Goal: Task Accomplishment & Management: Manage account settings

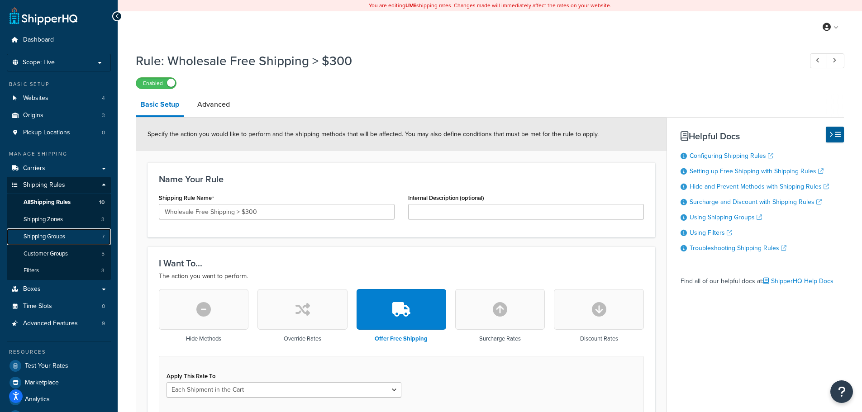
click at [59, 233] on span "Shipping Groups" at bounding box center [45, 237] width 42 height 8
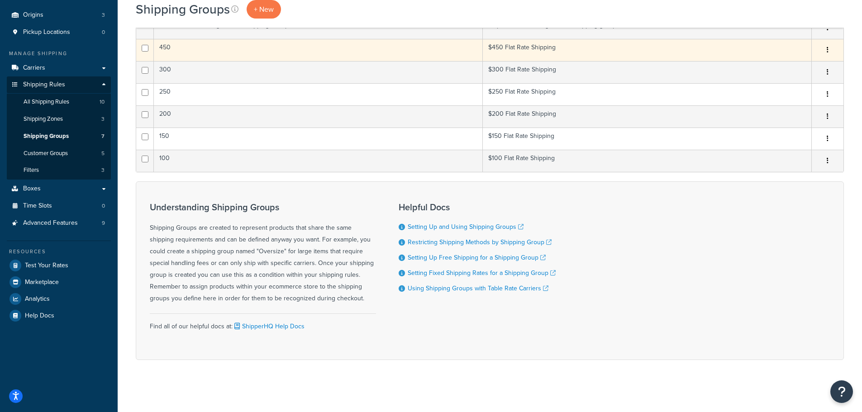
scroll to position [103, 0]
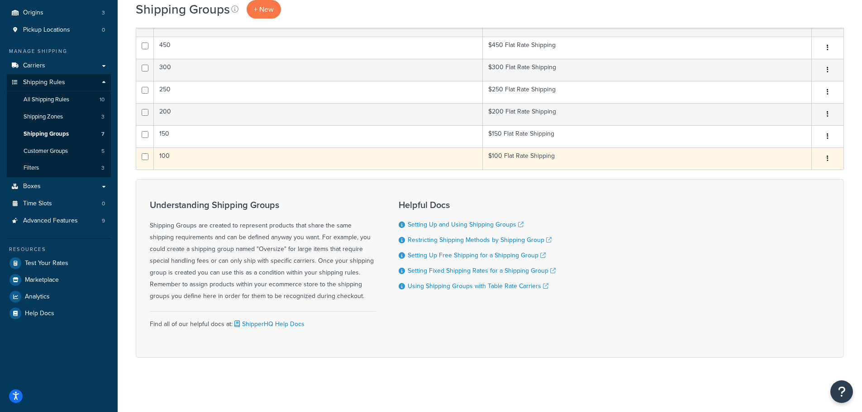
click at [313, 157] on td "100" at bounding box center [318, 159] width 329 height 22
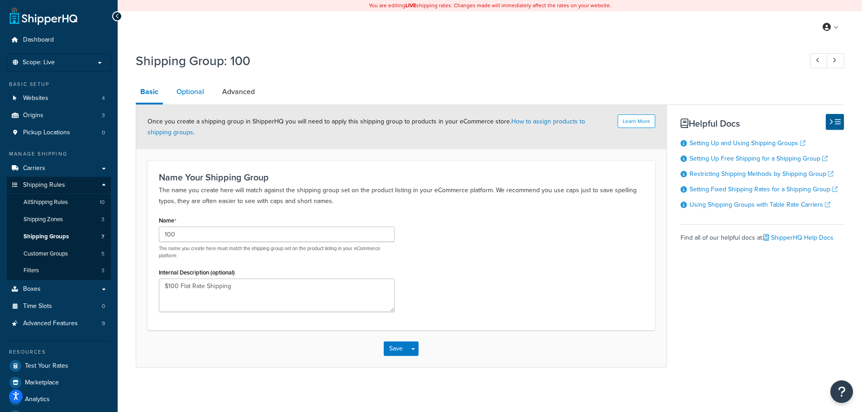
click at [198, 95] on link "Optional" at bounding box center [190, 92] width 37 height 22
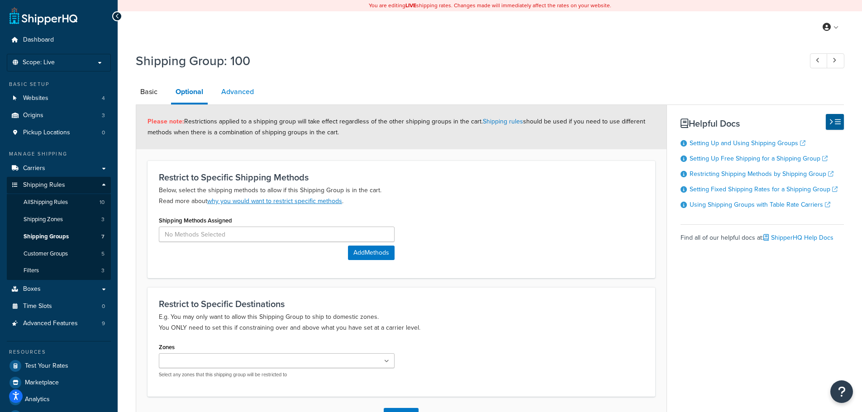
click at [235, 97] on link "Advanced" at bounding box center [238, 92] width 42 height 22
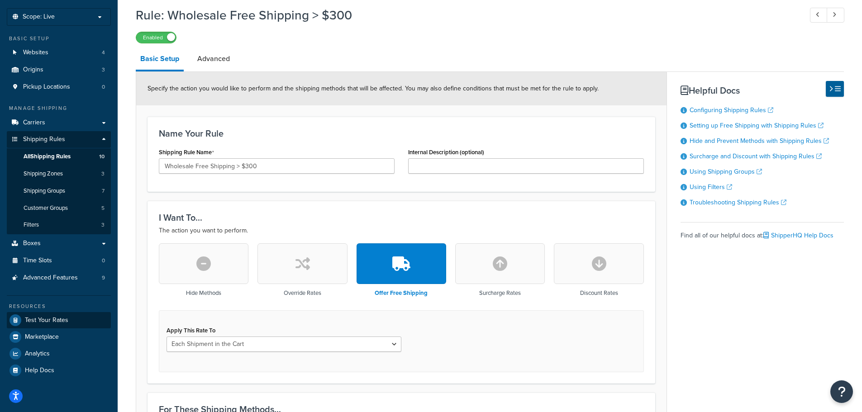
scroll to position [45, 0]
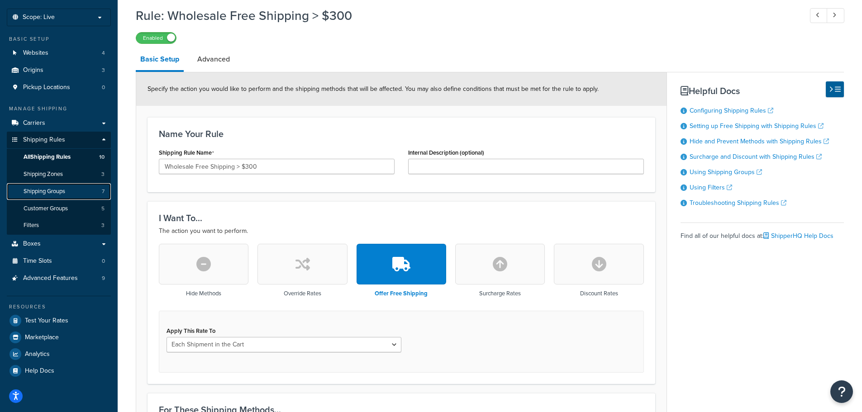
click at [75, 194] on link "Shipping Groups 7" at bounding box center [59, 191] width 104 height 17
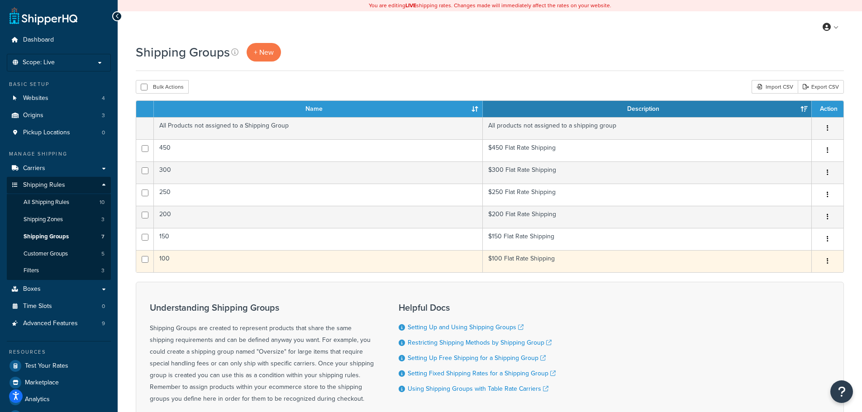
click at [827, 260] on icon "button" at bounding box center [828, 261] width 2 height 6
click at [803, 277] on link "Edit" at bounding box center [790, 279] width 71 height 19
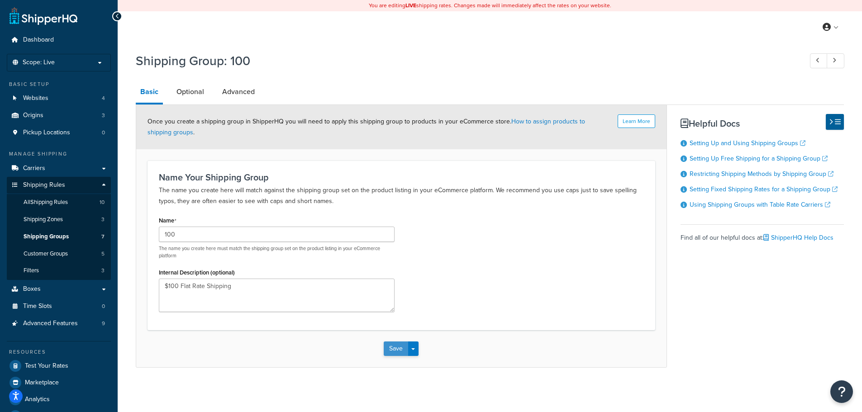
click at [398, 351] on button "Save" at bounding box center [396, 349] width 24 height 14
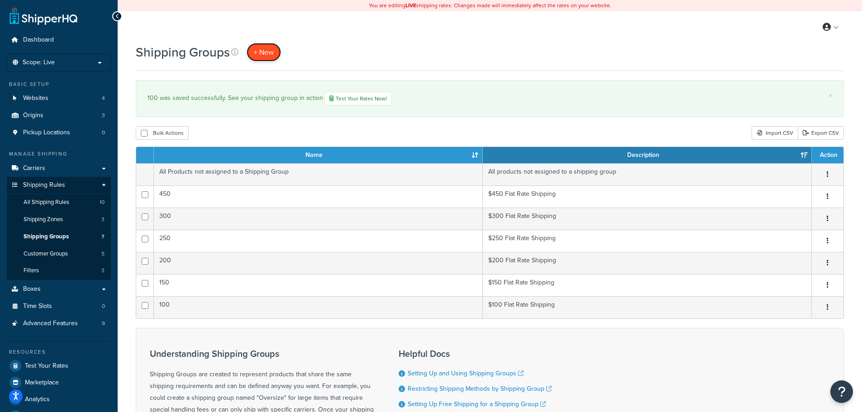
click at [273, 50] on span "+ New" at bounding box center [264, 52] width 20 height 10
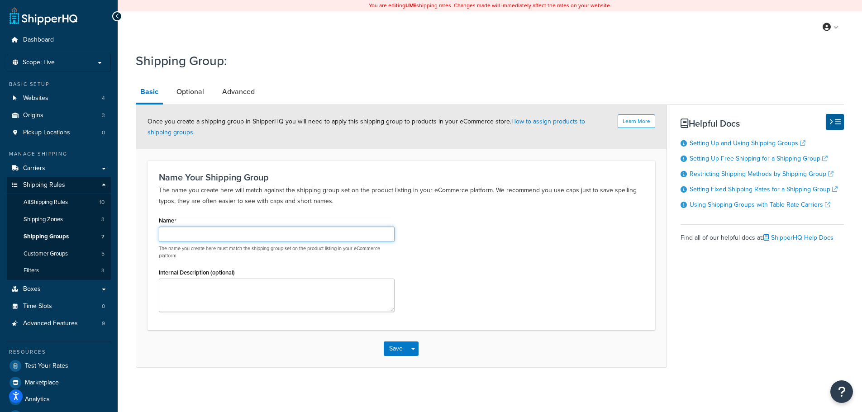
click at [244, 228] on input "Name" at bounding box center [277, 234] width 236 height 15
type input "TEST"
click at [448, 257] on div "Name TEST The name you create here must match the shipping group set on the pro…" at bounding box center [401, 266] width 499 height 105
click at [183, 91] on link "Optional" at bounding box center [190, 92] width 37 height 22
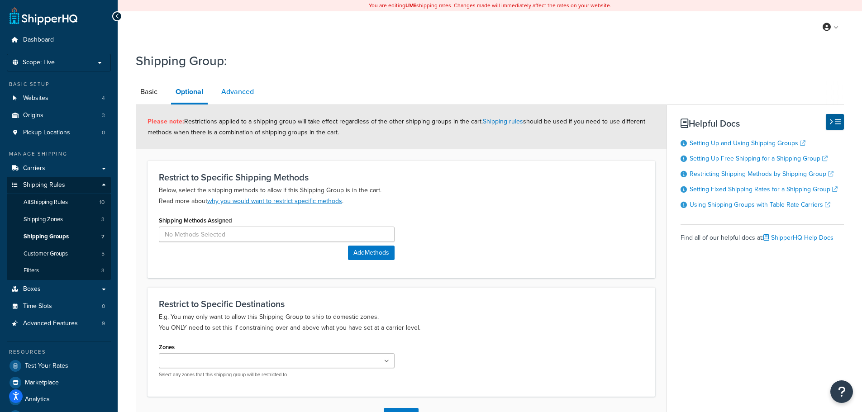
click at [247, 88] on link "Advanced" at bounding box center [238, 92] width 42 height 22
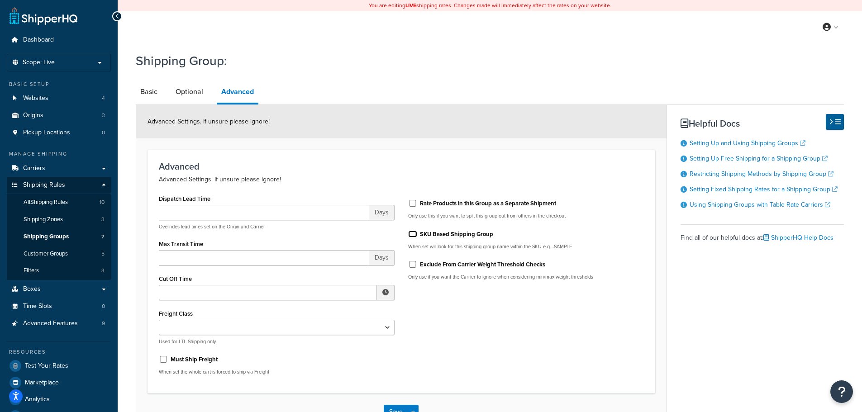
click at [413, 233] on input "SKU Based Shipping Group" at bounding box center [412, 234] width 9 height 7
checkbox input "true"
click at [151, 91] on link "Basic" at bounding box center [149, 92] width 26 height 22
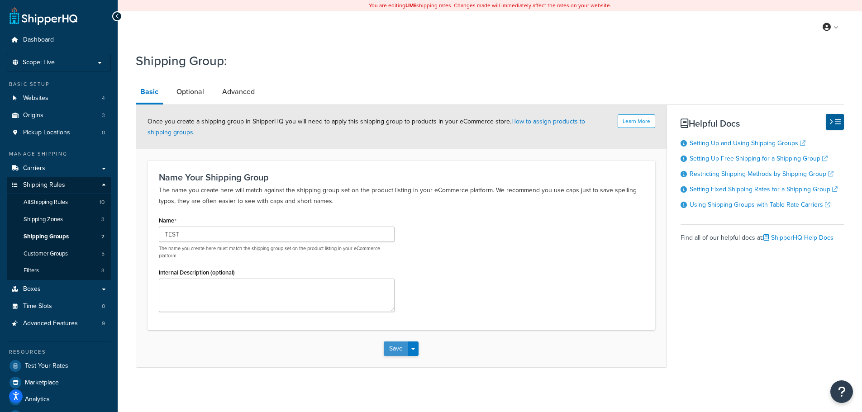
click at [397, 346] on button "Save" at bounding box center [396, 349] width 24 height 14
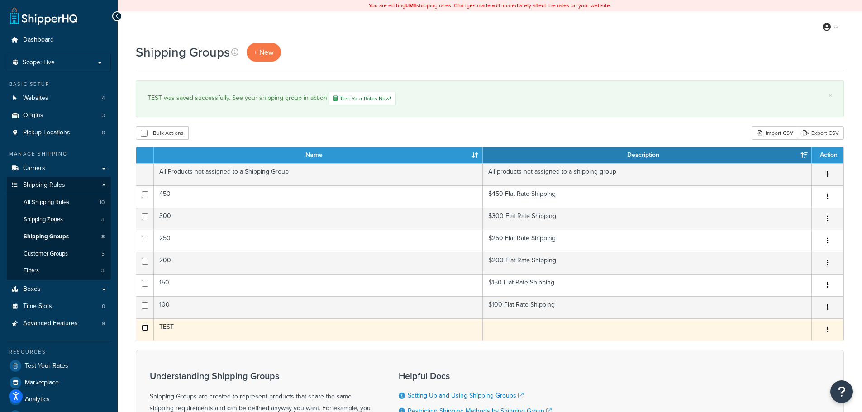
click at [146, 329] on input "checkbox" at bounding box center [145, 327] width 7 height 7
checkbox input "true"
click at [825, 325] on button "button" at bounding box center [827, 330] width 13 height 14
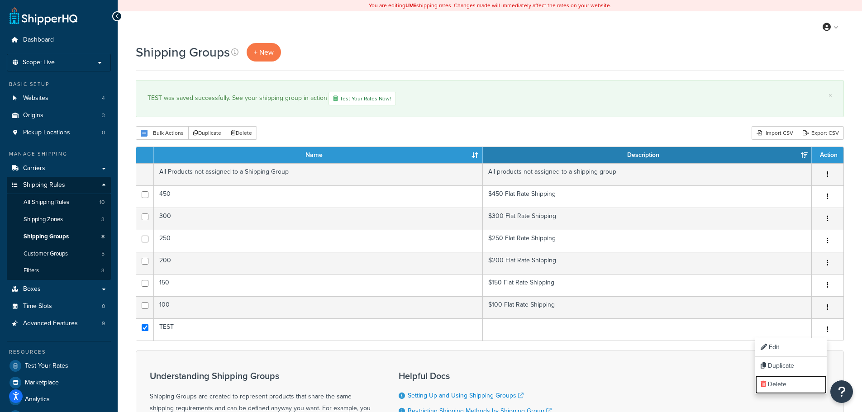
drag, startPoint x: 791, startPoint y: 381, endPoint x: 489, endPoint y: 32, distance: 461.0
click at [791, 381] on link "Delete" at bounding box center [790, 385] width 71 height 19
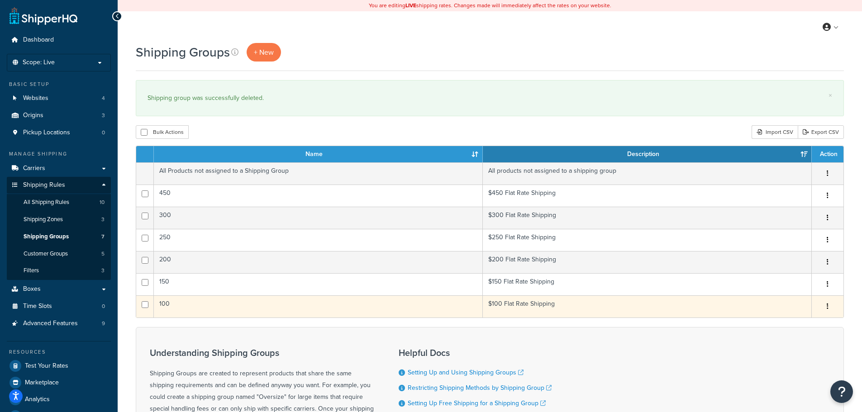
click at [830, 305] on button "button" at bounding box center [827, 307] width 13 height 14
click at [803, 330] on link "Edit" at bounding box center [790, 324] width 71 height 19
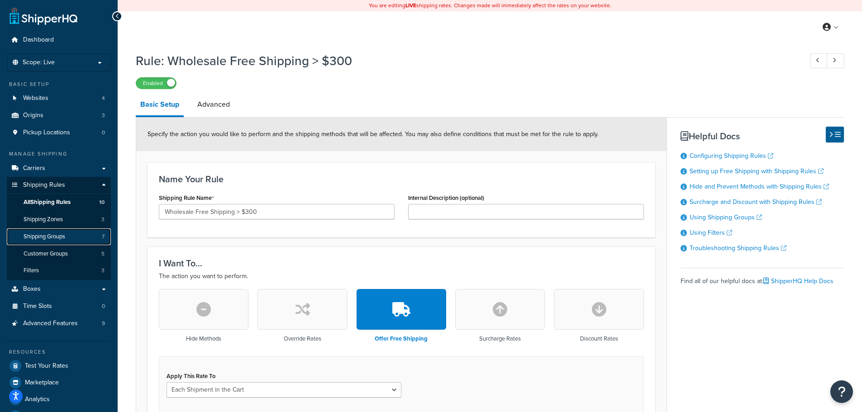
click at [54, 236] on span "Shipping Groups" at bounding box center [45, 237] width 42 height 8
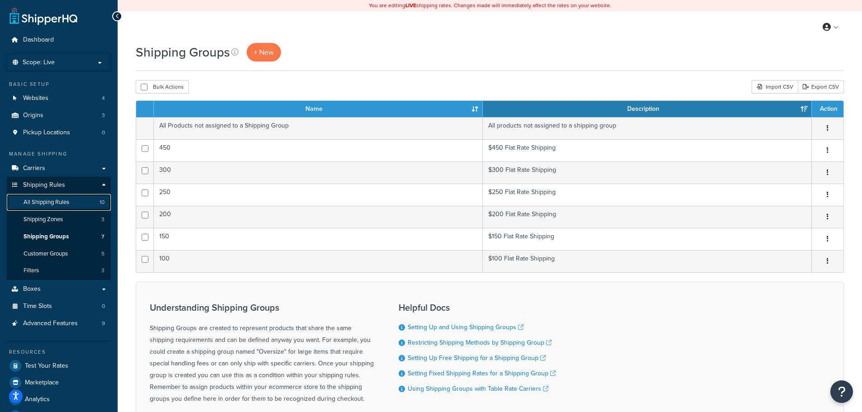
drag, startPoint x: 87, startPoint y: 203, endPoint x: 97, endPoint y: 202, distance: 10.0
click at [87, 203] on link "All Shipping Rules 10" at bounding box center [59, 202] width 104 height 17
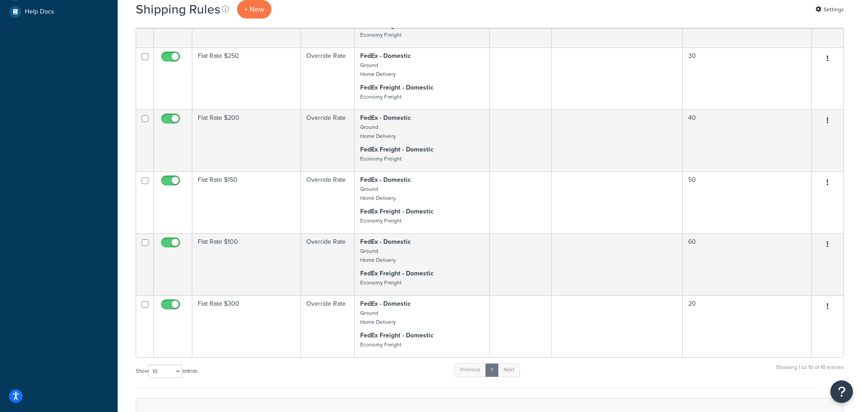
scroll to position [407, 0]
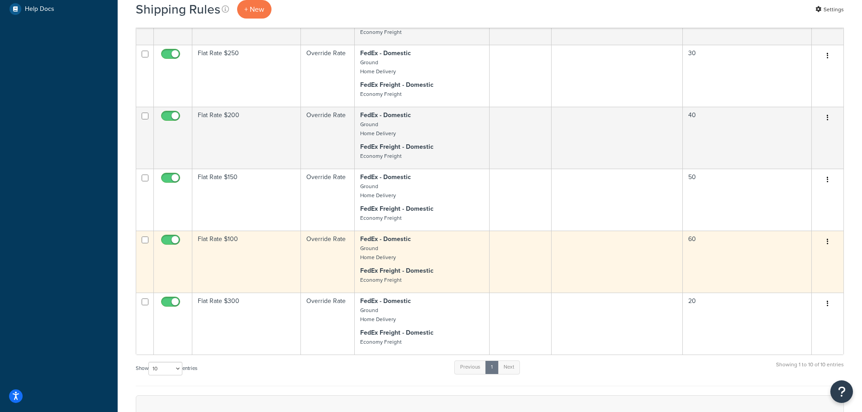
click at [273, 268] on td "Flat Rate $100" at bounding box center [246, 262] width 109 height 62
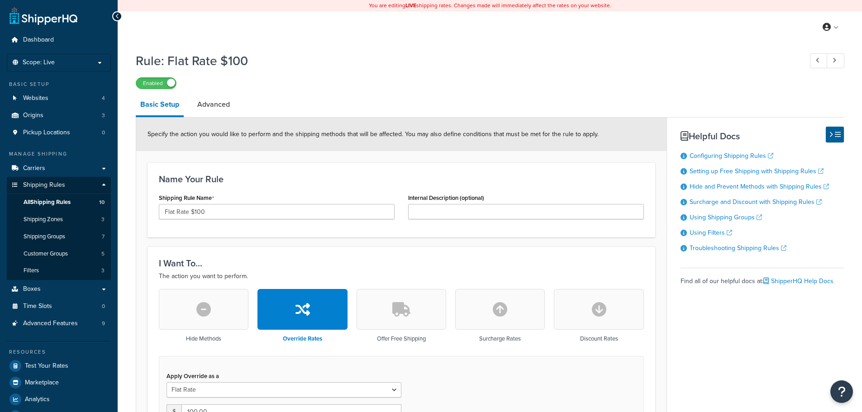
select select "ITEM"
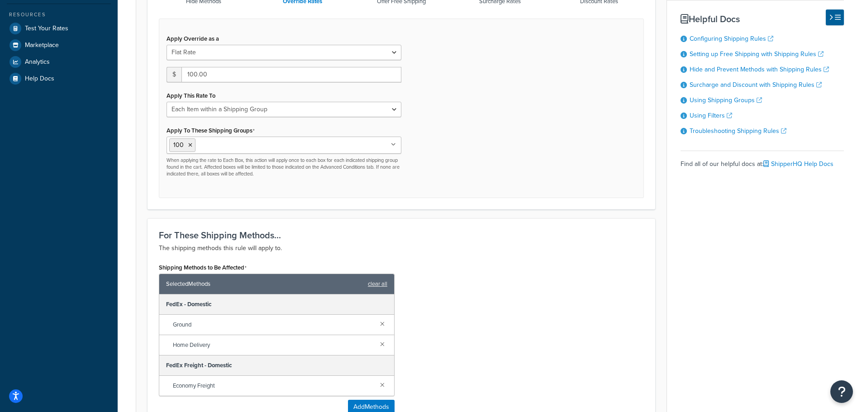
scroll to position [337, 0]
click at [191, 147] on icon at bounding box center [190, 145] width 4 height 5
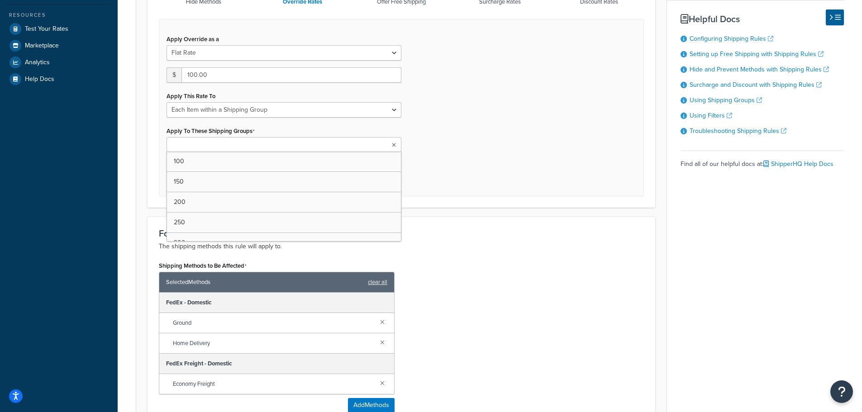
click at [484, 173] on div "Apply Override as a Flat Rate Percentage Flat Rate & Percentage $ 100.00 Apply …" at bounding box center [401, 107] width 485 height 177
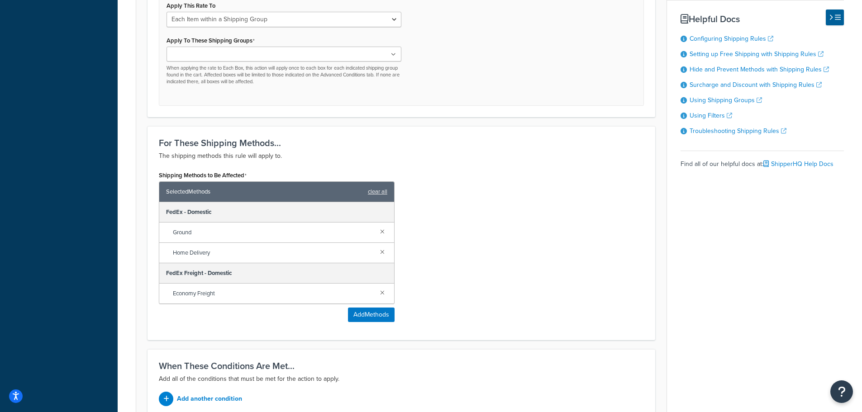
scroll to position [516, 0]
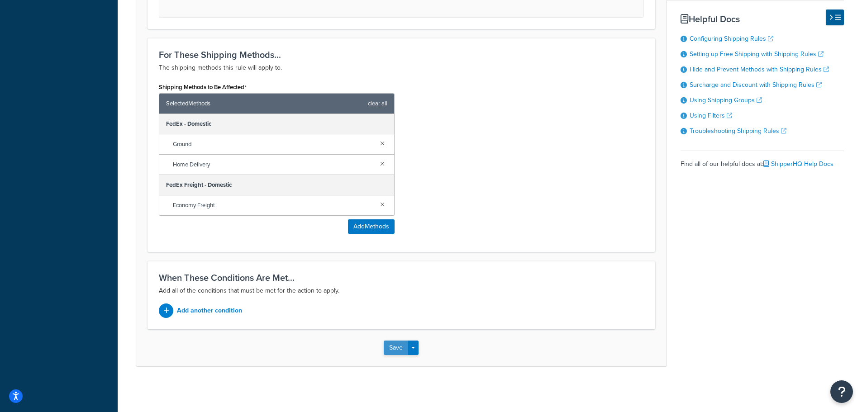
click at [404, 347] on button "Save" at bounding box center [396, 348] width 24 height 14
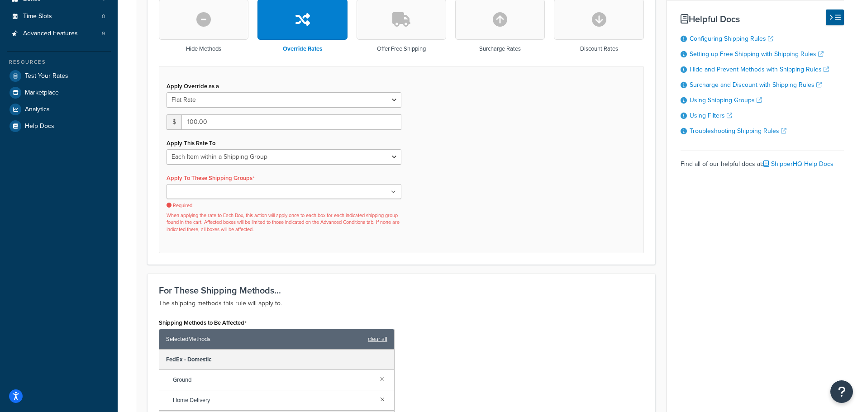
scroll to position [290, 0]
click at [392, 192] on icon at bounding box center [393, 192] width 5 height 5
click at [491, 189] on div "Apply Override as a Flat Rate Percentage Flat Rate & Percentage $ 100.00 Apply …" at bounding box center [401, 161] width 485 height 188
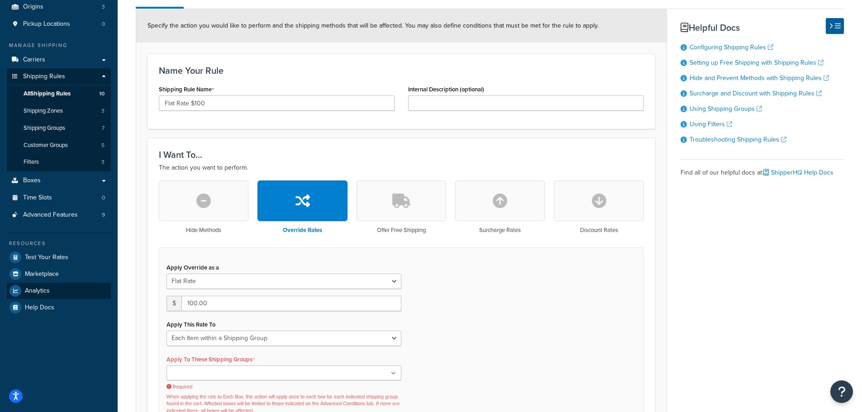
scroll to position [0, 0]
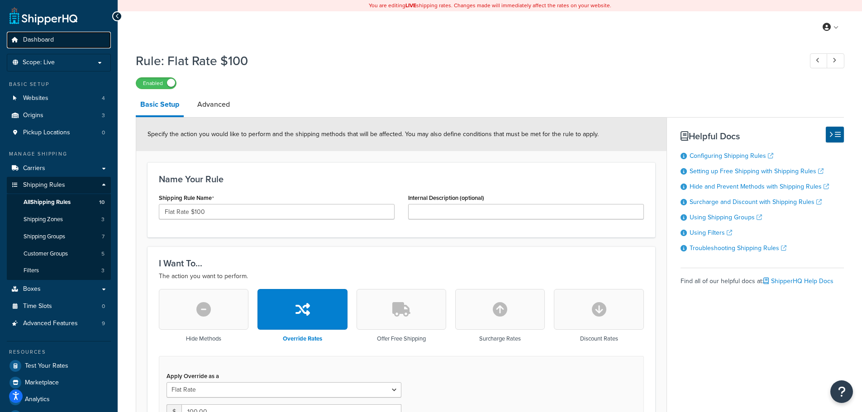
click at [61, 43] on link "Dashboard" at bounding box center [59, 40] width 104 height 17
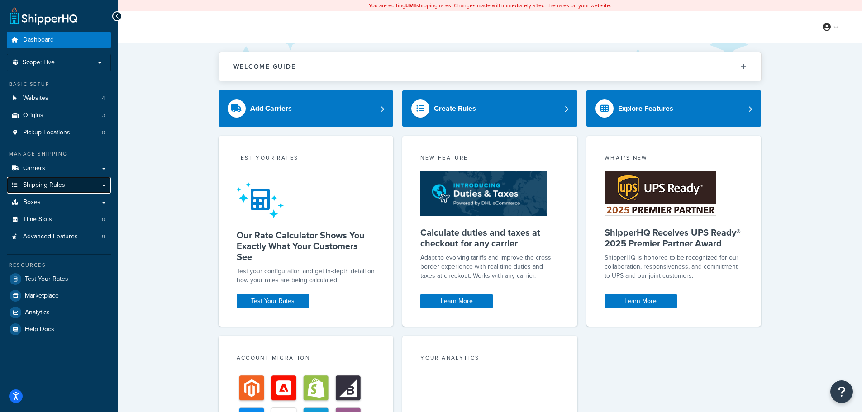
click at [47, 183] on span "Shipping Rules" at bounding box center [44, 185] width 42 height 8
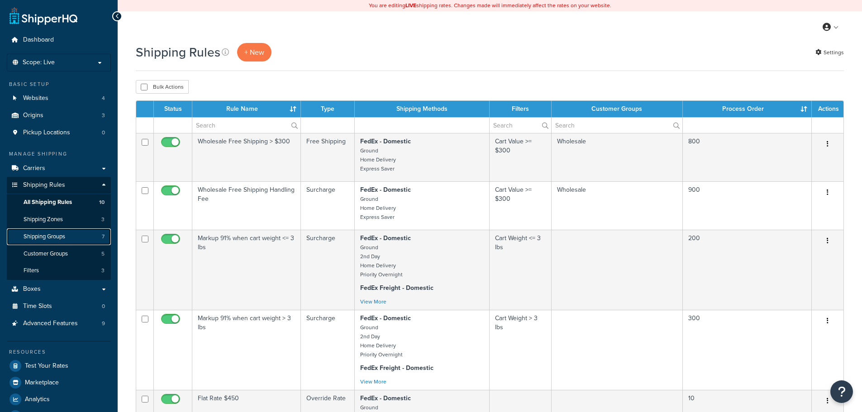
click at [52, 236] on span "Shipping Groups" at bounding box center [45, 237] width 42 height 8
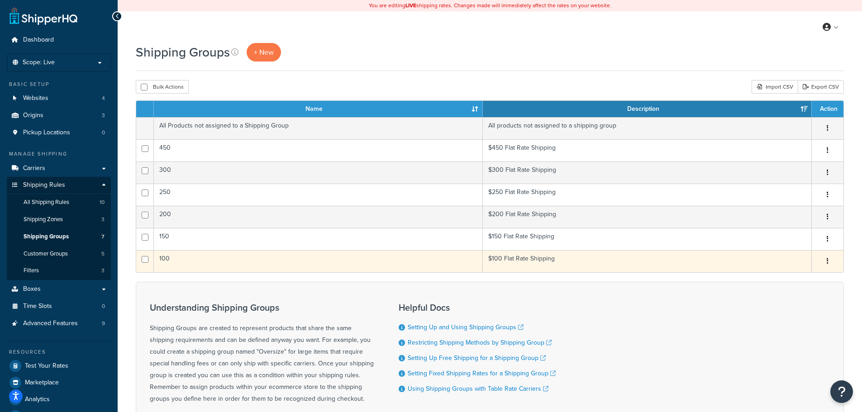
click at [830, 260] on button "button" at bounding box center [827, 261] width 13 height 14
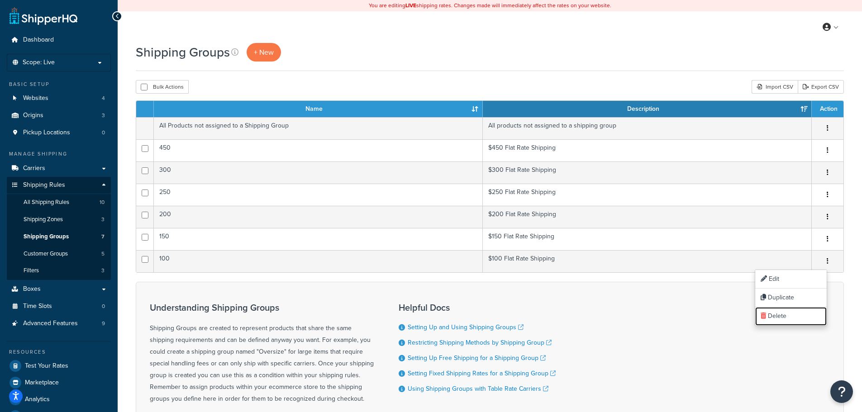
drag, startPoint x: 800, startPoint y: 312, endPoint x: 478, endPoint y: 31, distance: 427.2
click at [800, 312] on link "Delete" at bounding box center [790, 316] width 71 height 19
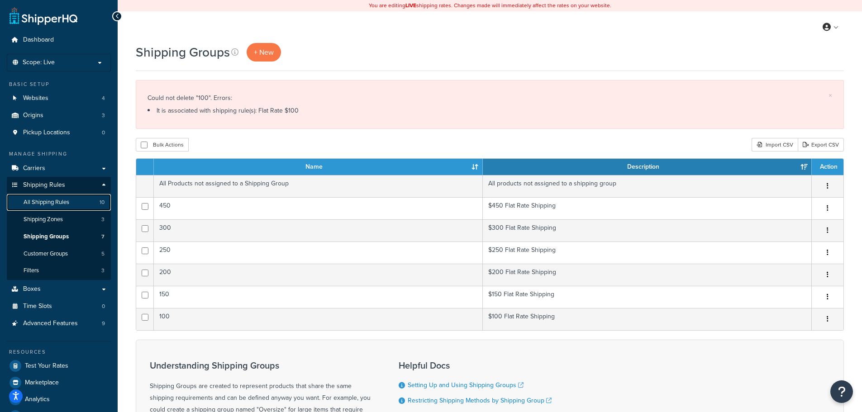
click at [71, 201] on link "All Shipping Rules 10" at bounding box center [59, 202] width 104 height 17
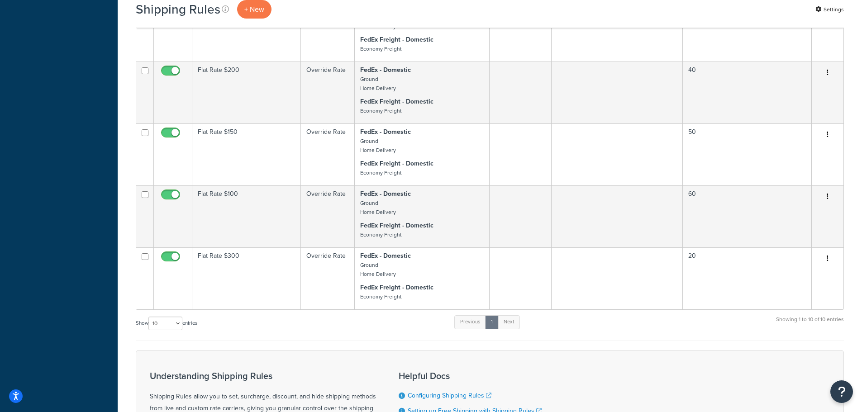
scroll to position [407, 0]
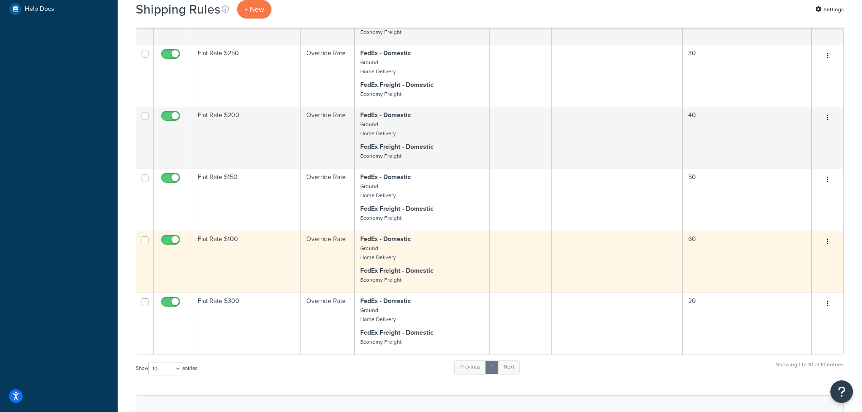
click at [283, 260] on td "Flat Rate $100" at bounding box center [246, 262] width 109 height 62
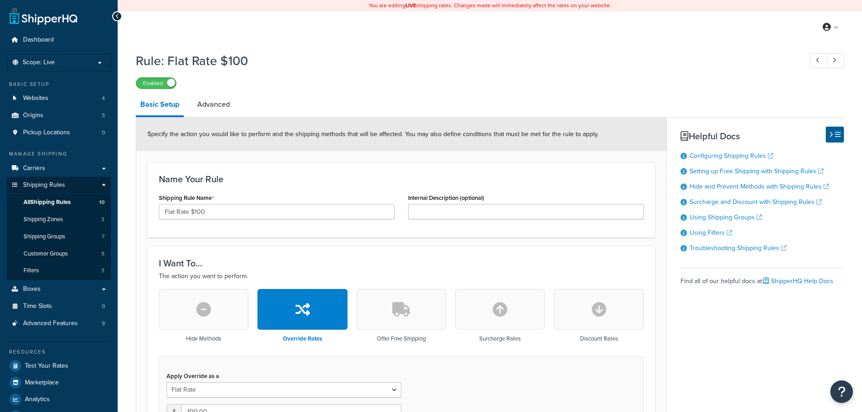
select select "ITEM"
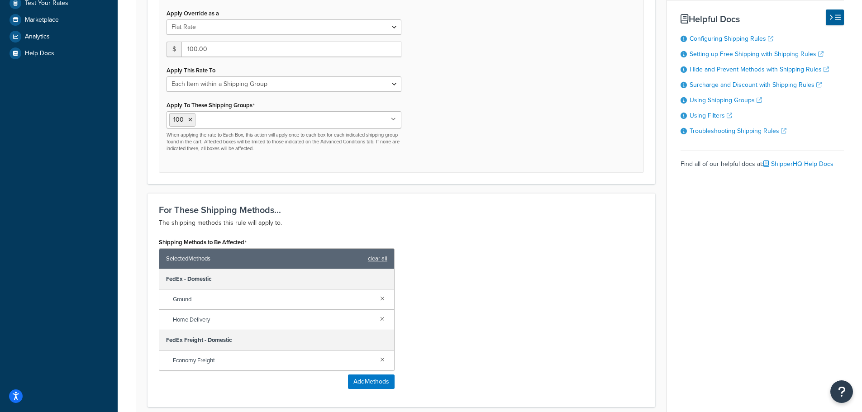
scroll to position [362, 0]
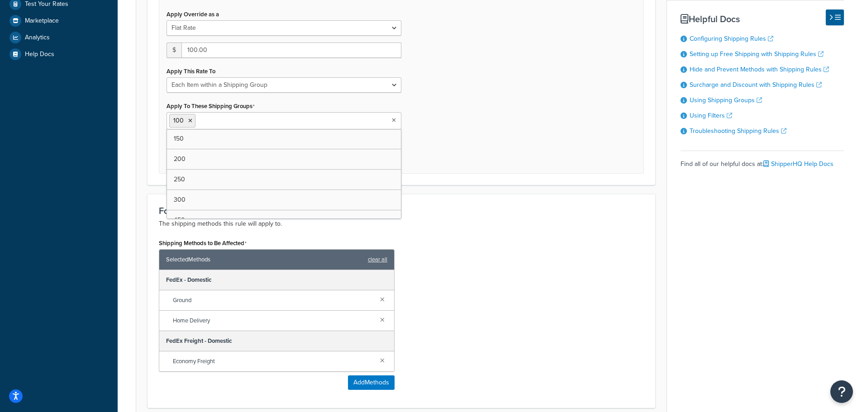
click at [394, 119] on icon at bounding box center [394, 120] width 4 height 5
click at [191, 119] on icon at bounding box center [190, 120] width 4 height 5
click at [519, 143] on div "Apply Override as a Flat Rate Percentage Flat Rate & Percentage $ 100.00 Apply …" at bounding box center [401, 84] width 485 height 180
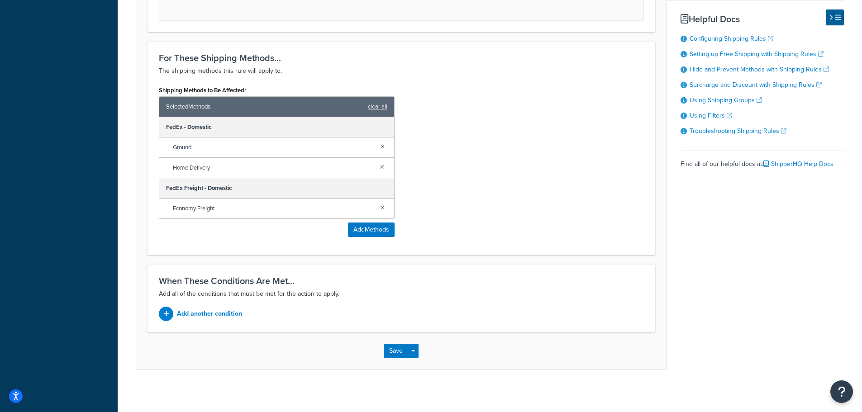
scroll to position [518, 0]
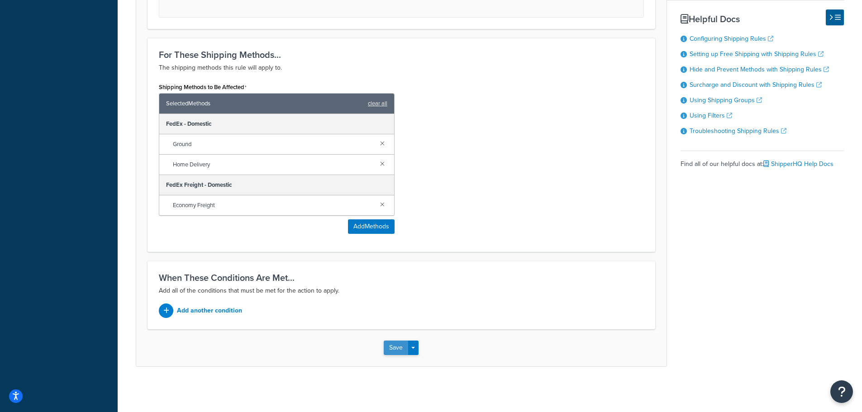
click at [400, 346] on button "Save" at bounding box center [396, 348] width 24 height 14
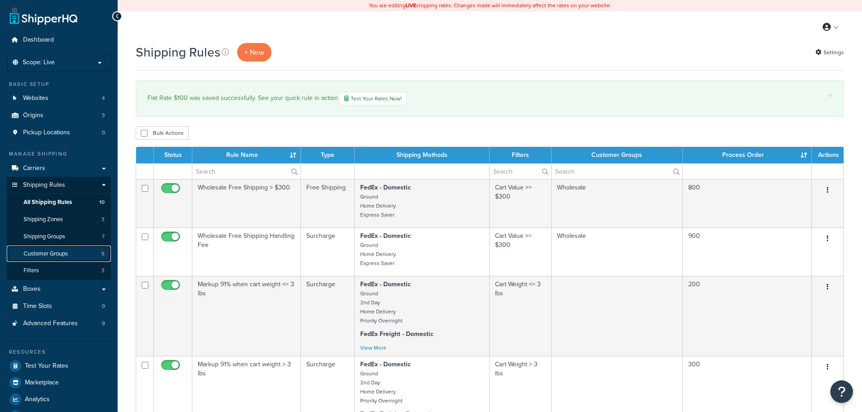
drag, startPoint x: 0, startPoint y: 0, endPoint x: 49, endPoint y: 253, distance: 257.7
click at [49, 253] on span "Customer Groups" at bounding box center [46, 254] width 44 height 8
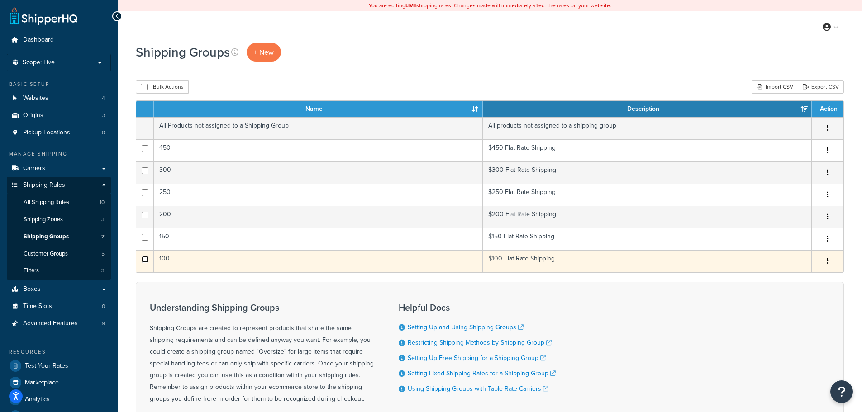
click at [145, 257] on input "checkbox" at bounding box center [145, 259] width 7 height 7
checkbox input "true"
click at [827, 259] on icon "button" at bounding box center [828, 261] width 2 height 6
click at [783, 316] on link "Delete" at bounding box center [790, 316] width 71 height 19
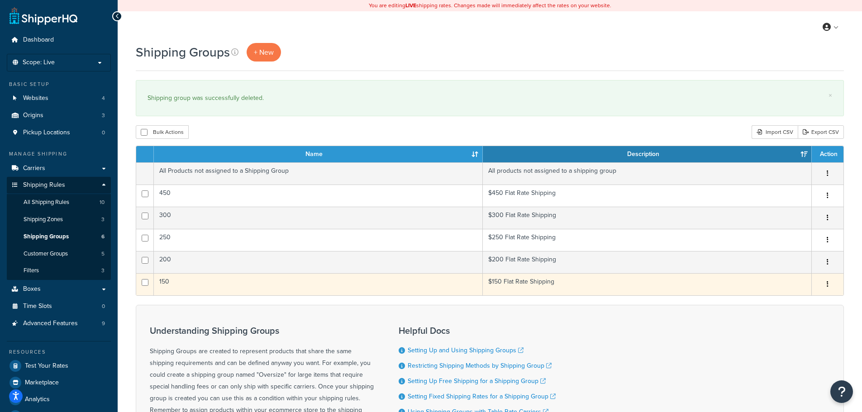
click at [828, 288] on button "button" at bounding box center [827, 284] width 13 height 14
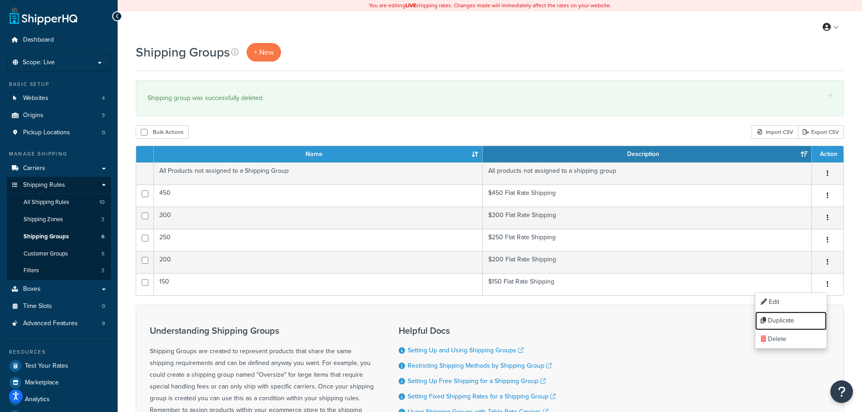
drag, startPoint x: 785, startPoint y: 316, endPoint x: 468, endPoint y: 29, distance: 427.0
click at [785, 317] on link "Duplicate" at bounding box center [790, 321] width 71 height 19
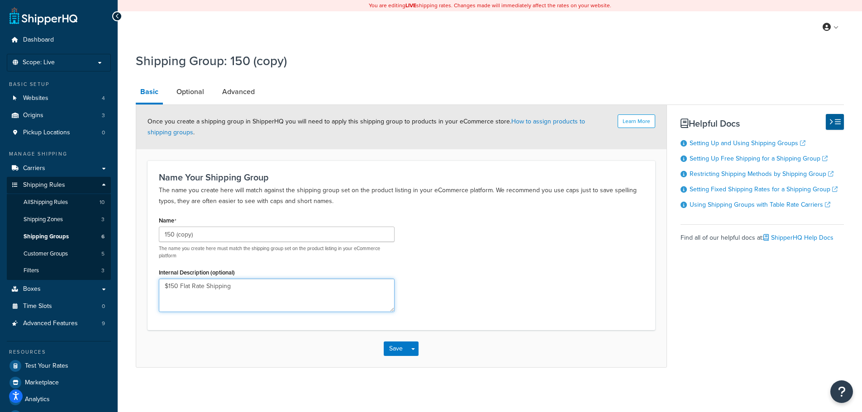
click at [174, 286] on textarea "$150 Flat Rate Shipping" at bounding box center [277, 295] width 236 height 33
type textarea "$100 Flat Rate Shipping"
click at [197, 234] on input "150 (copy)" at bounding box center [277, 234] width 236 height 15
type input "100"
click at [447, 241] on div "Name 100 The name you create here must match the shipping group set on the prod…" at bounding box center [401, 266] width 499 height 105
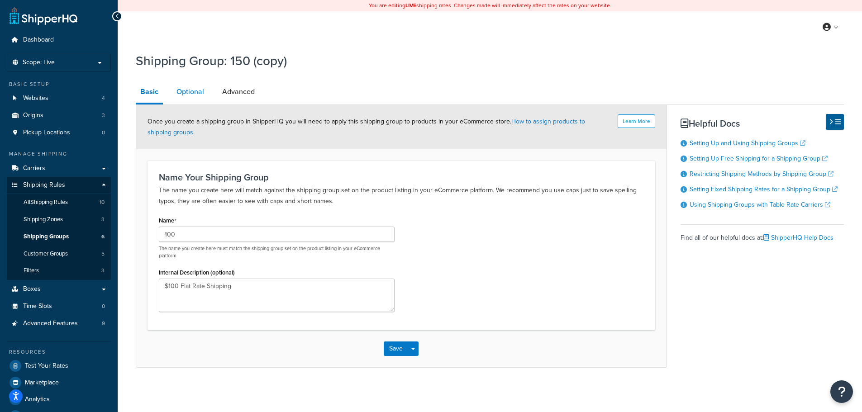
click at [195, 94] on link "Optional" at bounding box center [190, 92] width 37 height 22
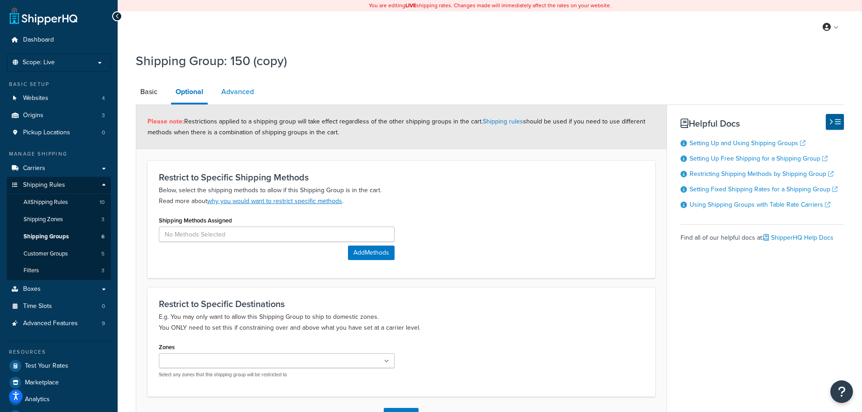
click at [243, 90] on link "Advanced" at bounding box center [238, 92] width 42 height 22
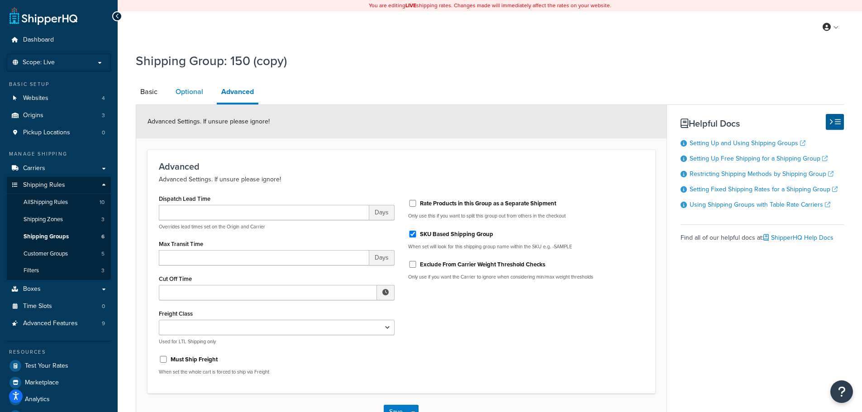
click at [190, 93] on link "Optional" at bounding box center [189, 92] width 37 height 22
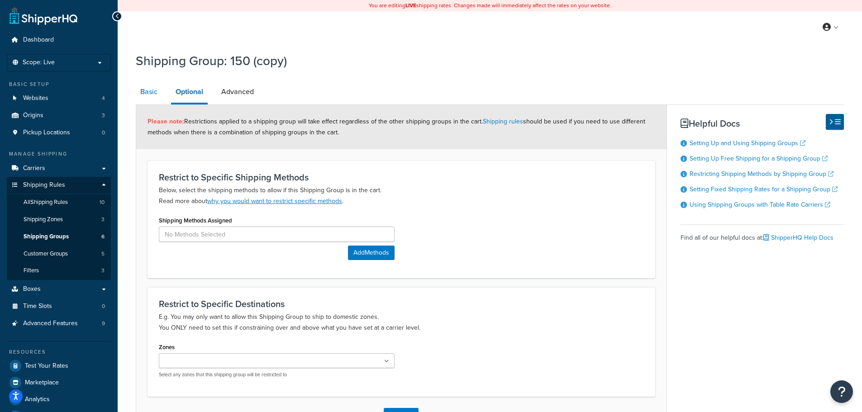
click at [148, 90] on link "Basic" at bounding box center [149, 92] width 26 height 22
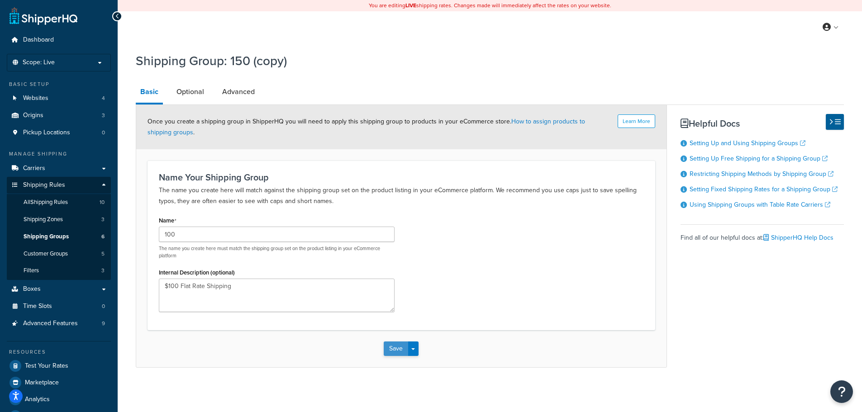
click at [393, 348] on button "Save" at bounding box center [396, 349] width 24 height 14
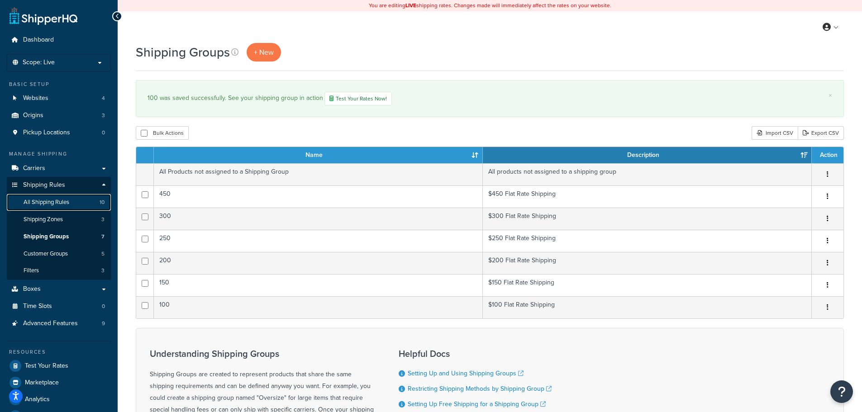
click at [64, 204] on span "All Shipping Rules" at bounding box center [47, 203] width 46 height 8
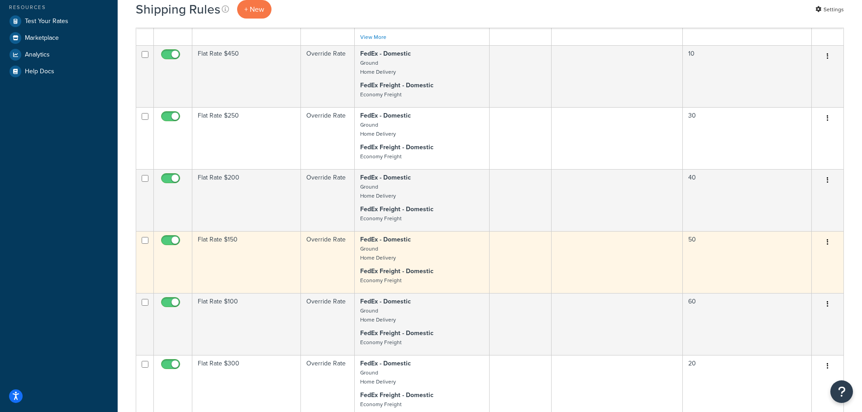
scroll to position [407, 0]
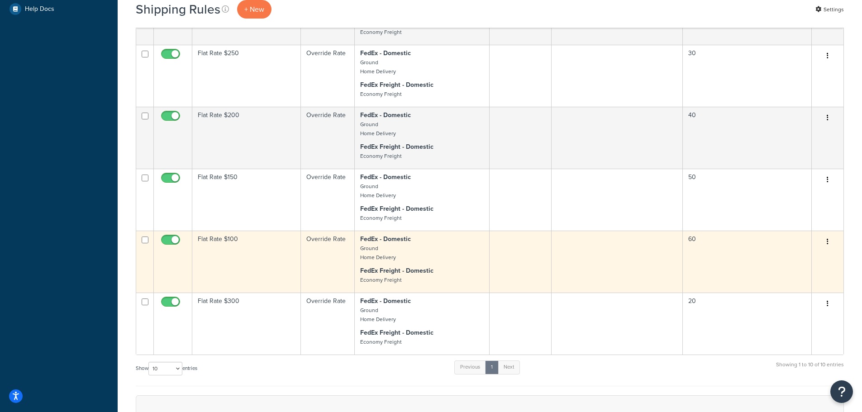
click at [242, 264] on td "Flat Rate $100" at bounding box center [246, 262] width 109 height 62
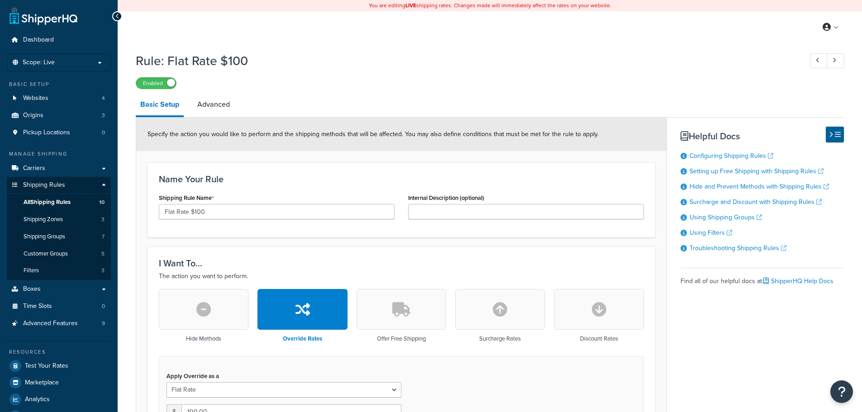
select select "ITEM"
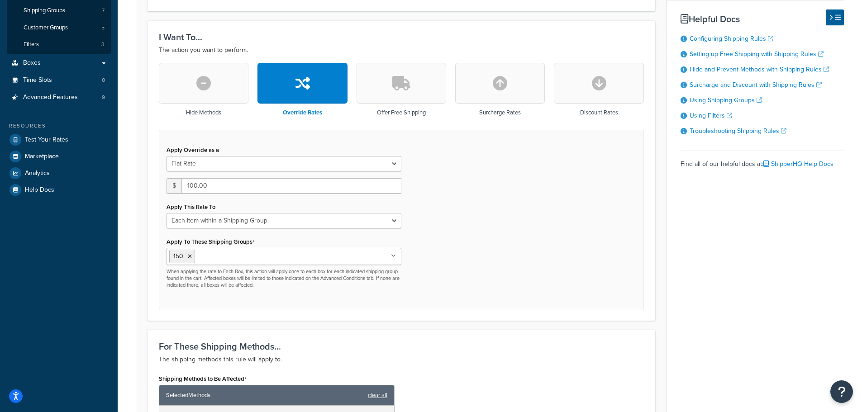
click at [362, 259] on ul "150" at bounding box center [284, 256] width 235 height 17
click at [218, 255] on icon at bounding box center [218, 256] width 4 height 5
click at [515, 271] on div "Apply Override as a Flat Rate Percentage Flat Rate & Percentage $ 100.00 Apply …" at bounding box center [401, 220] width 485 height 180
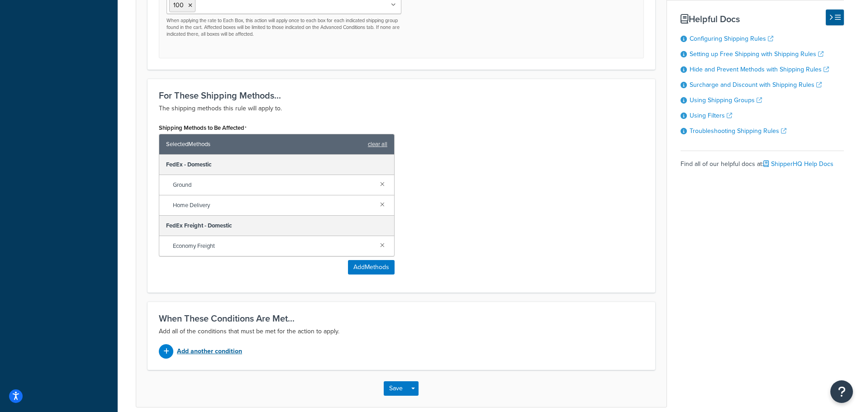
scroll to position [518, 0]
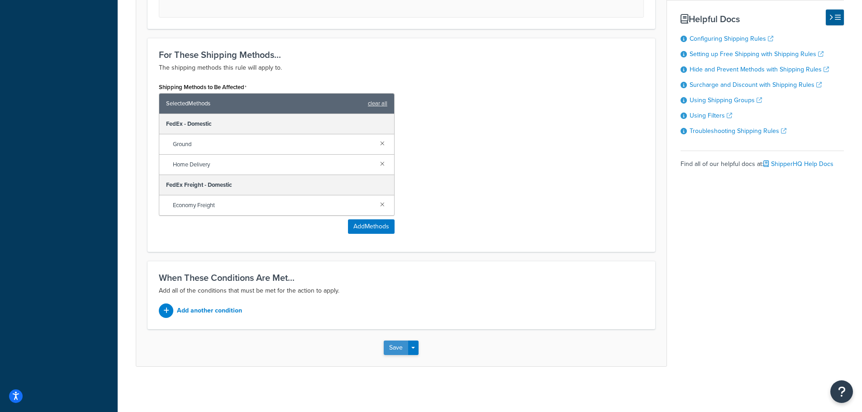
click at [393, 348] on button "Save" at bounding box center [396, 348] width 24 height 14
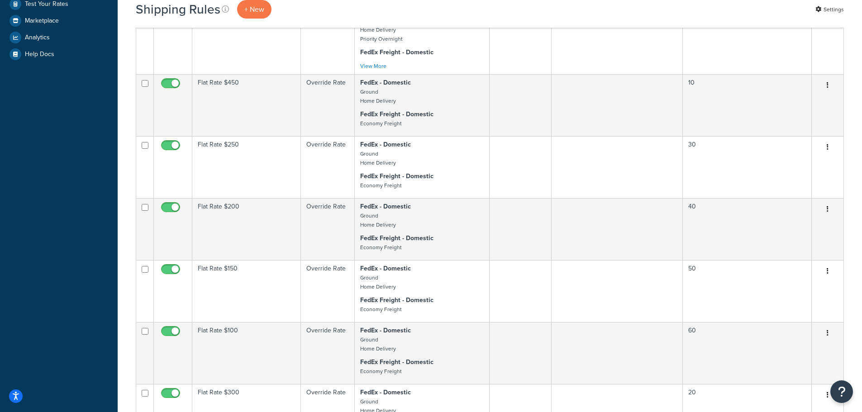
scroll to position [136, 0]
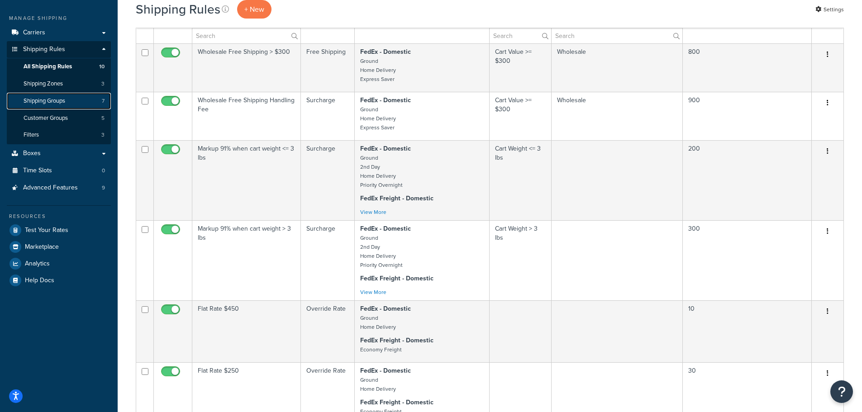
click at [65, 97] on span "Shipping Groups" at bounding box center [45, 101] width 42 height 8
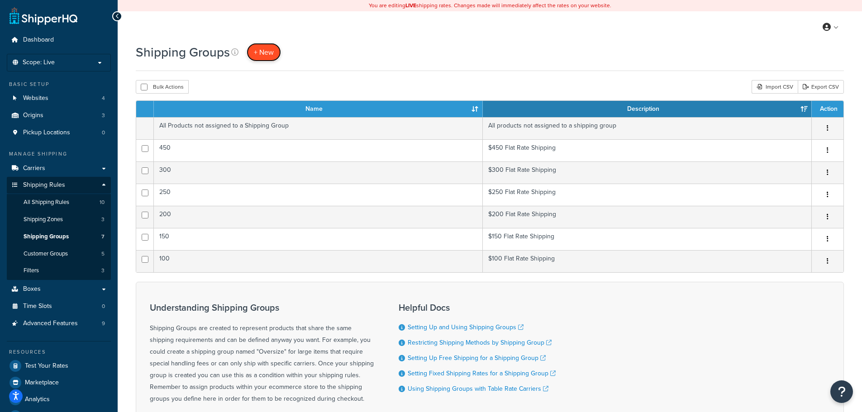
click at [264, 43] on link "+ New" at bounding box center [264, 52] width 34 height 19
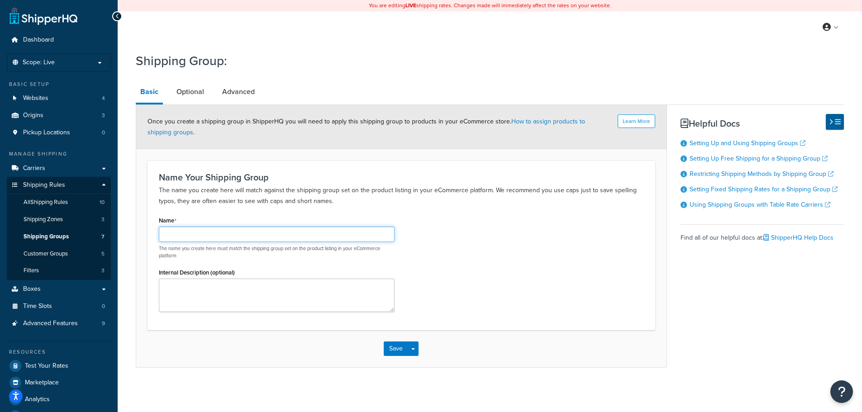
click at [282, 238] on input "Name" at bounding box center [277, 234] width 236 height 15
type input "TEST"
click at [579, 248] on div "Name TEST The name you create here must match the shipping group set on the pro…" at bounding box center [401, 266] width 499 height 105
click at [396, 345] on button "Save" at bounding box center [396, 349] width 24 height 14
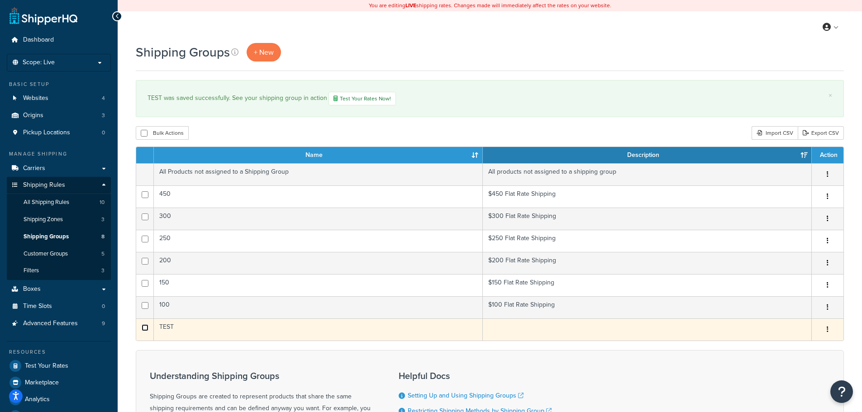
click at [146, 329] on input "checkbox" at bounding box center [145, 327] width 7 height 7
click at [145, 328] on input "checkbox" at bounding box center [145, 327] width 7 height 7
checkbox input "false"
click at [830, 330] on button "button" at bounding box center [827, 330] width 13 height 14
click at [789, 382] on link "Delete" at bounding box center [790, 385] width 71 height 19
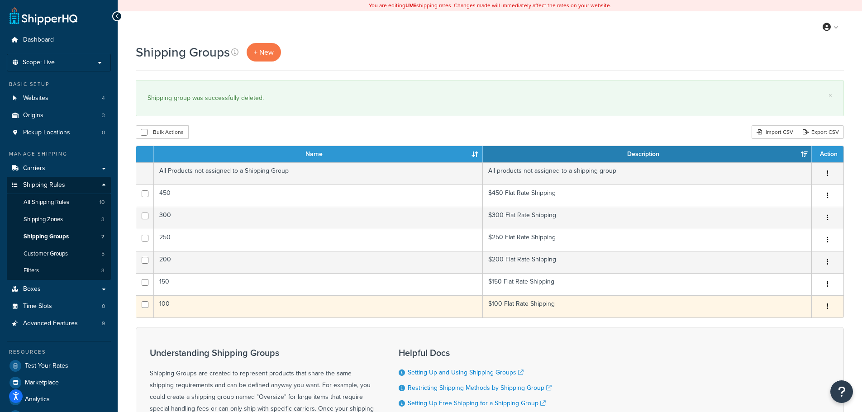
click at [827, 309] on icon "button" at bounding box center [828, 306] width 2 height 6
click at [808, 319] on link "Edit" at bounding box center [790, 324] width 71 height 19
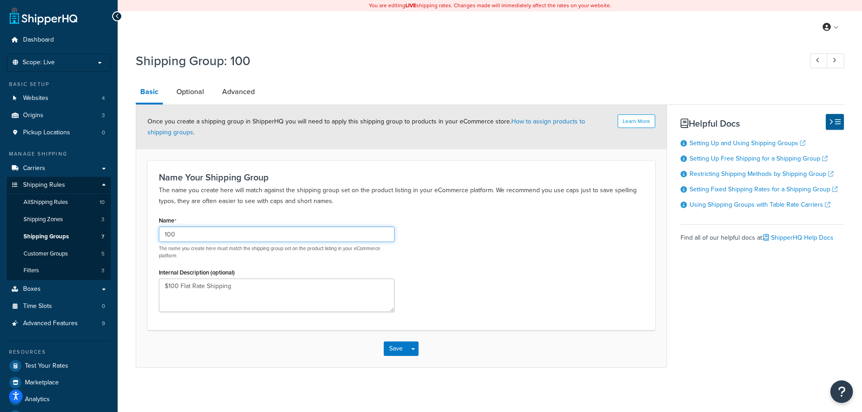
click at [195, 235] on input "100" at bounding box center [277, 234] width 236 height 15
type input "100 Flat Rate"
click at [398, 350] on button "Save" at bounding box center [396, 349] width 24 height 14
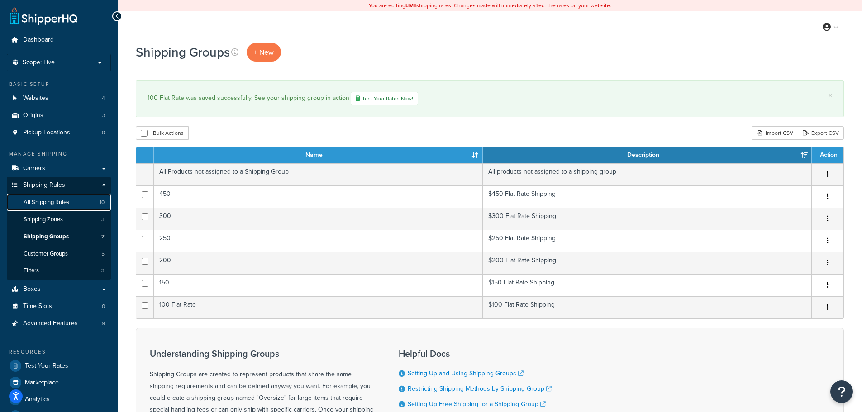
click at [76, 204] on link "All Shipping Rules 10" at bounding box center [59, 202] width 104 height 17
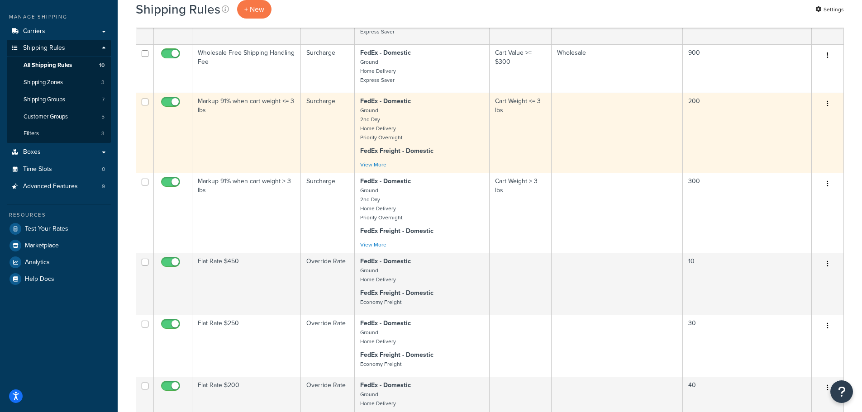
scroll to position [181, 0]
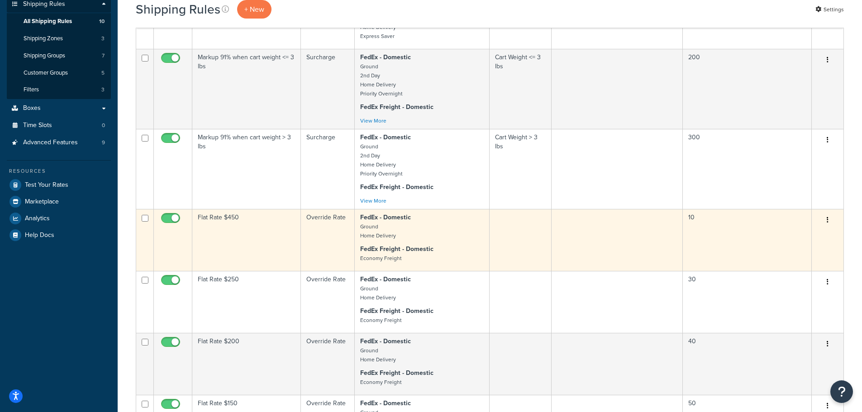
click at [235, 238] on td "Flat Rate $450" at bounding box center [246, 240] width 109 height 62
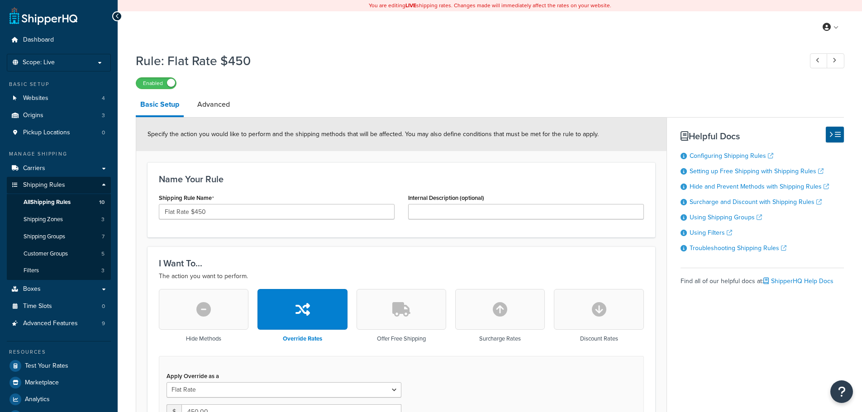
select select "ITEM"
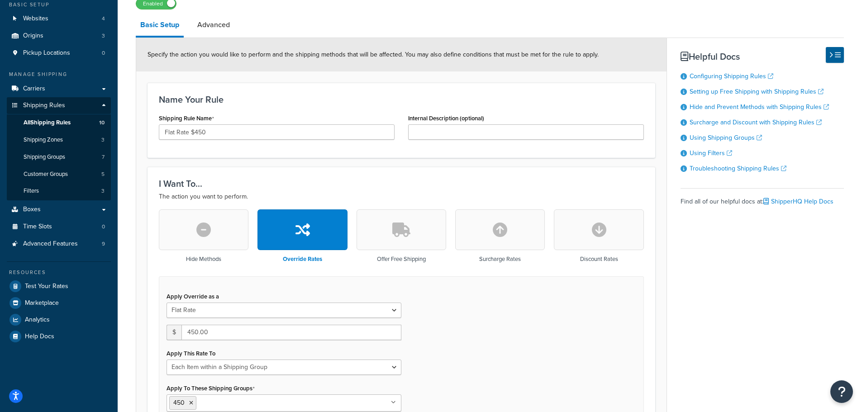
scroll to position [45, 0]
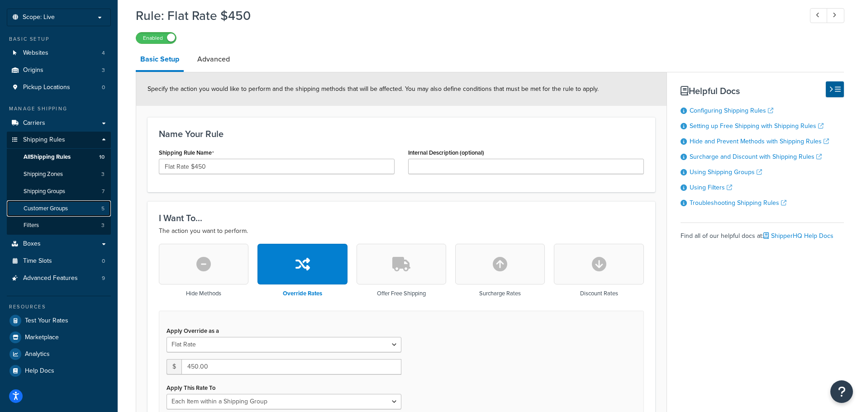
click at [77, 208] on link "Customer Groups 5" at bounding box center [59, 208] width 104 height 17
click at [55, 188] on span "Shipping Groups" at bounding box center [45, 192] width 42 height 8
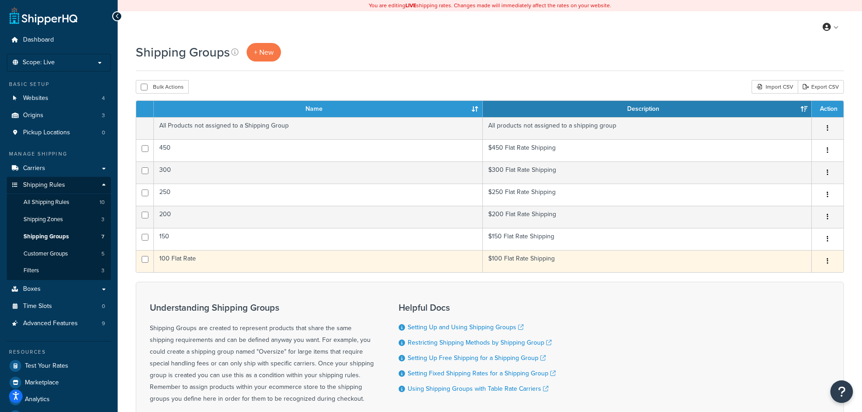
click at [830, 262] on button "button" at bounding box center [827, 261] width 13 height 14
click at [772, 280] on link "Edit" at bounding box center [790, 279] width 71 height 19
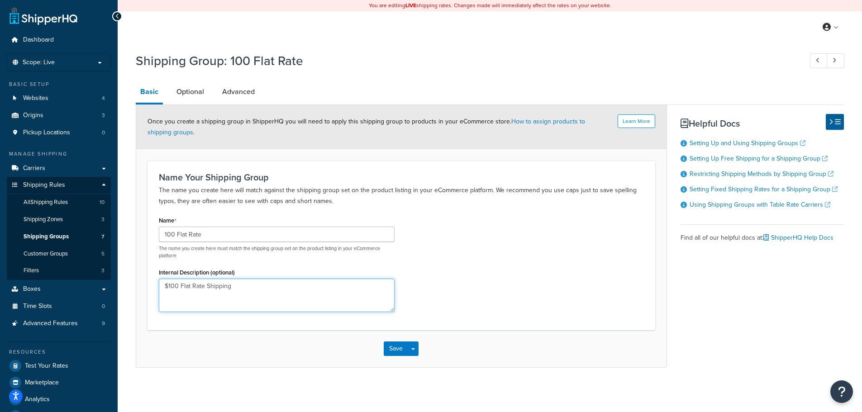
click at [255, 286] on textarea "$100 Flat Rate Shipping" at bounding box center [277, 295] width 236 height 33
click at [211, 229] on input "100 Flat Rate" at bounding box center [277, 234] width 236 height 15
type input "100"
click at [389, 351] on button "Save" at bounding box center [396, 349] width 24 height 14
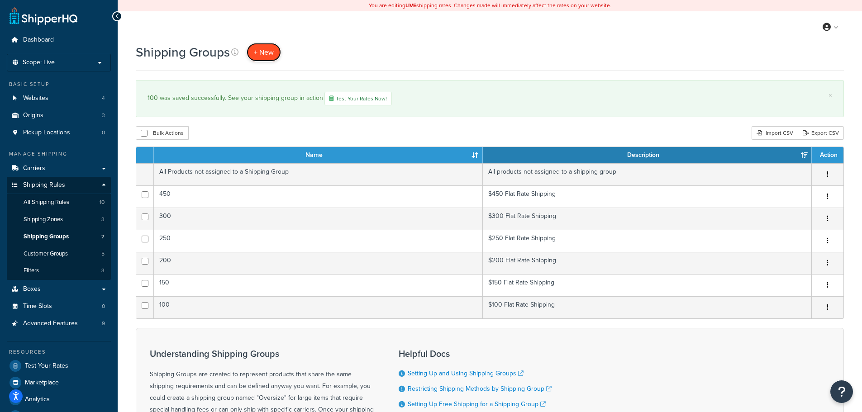
click at [275, 57] on link "+ New" at bounding box center [264, 52] width 34 height 19
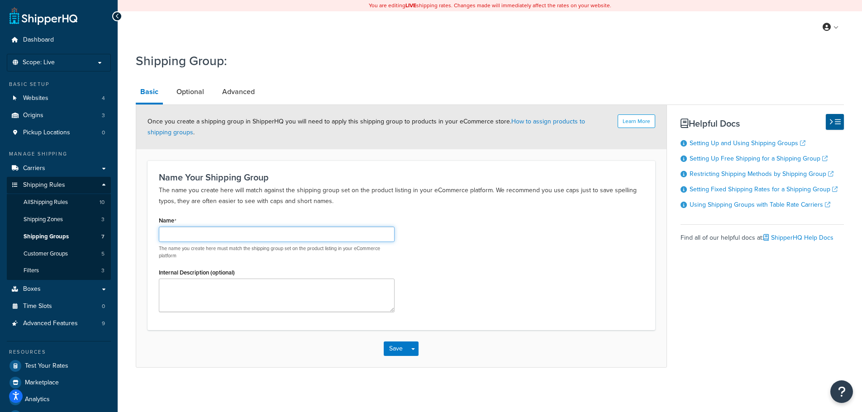
click at [297, 230] on input "Name" at bounding box center [277, 234] width 236 height 15
type input "F"
type input "100 Flat Rate"
click at [192, 86] on link "Optional" at bounding box center [190, 92] width 37 height 22
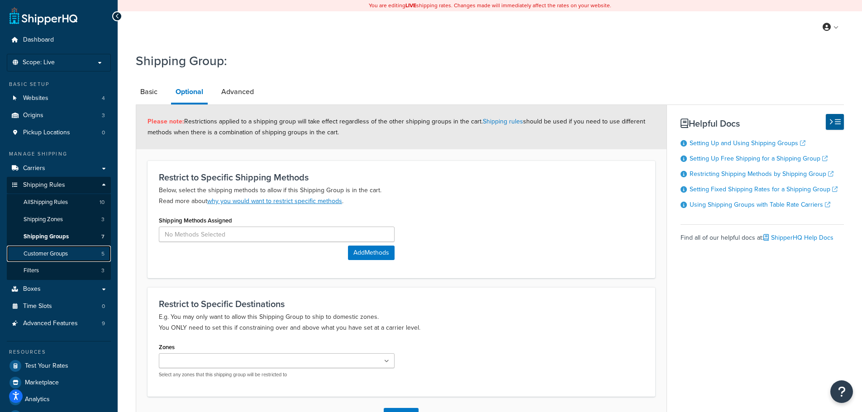
click at [62, 250] on span "Customer Groups" at bounding box center [46, 254] width 44 height 8
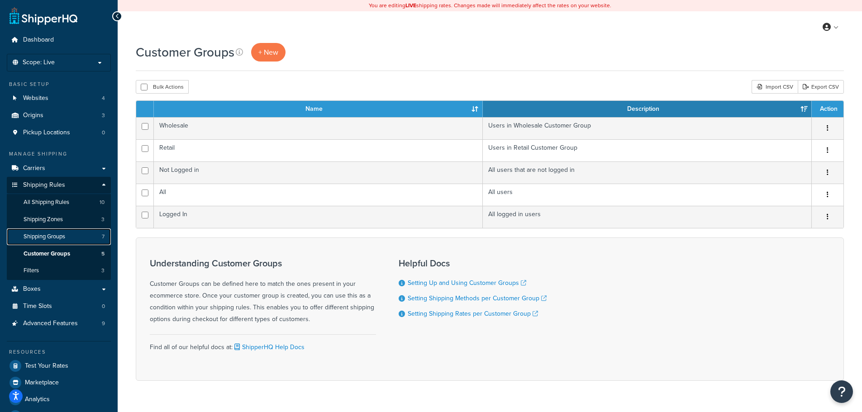
click at [65, 239] on span "Shipping Groups" at bounding box center [45, 237] width 42 height 8
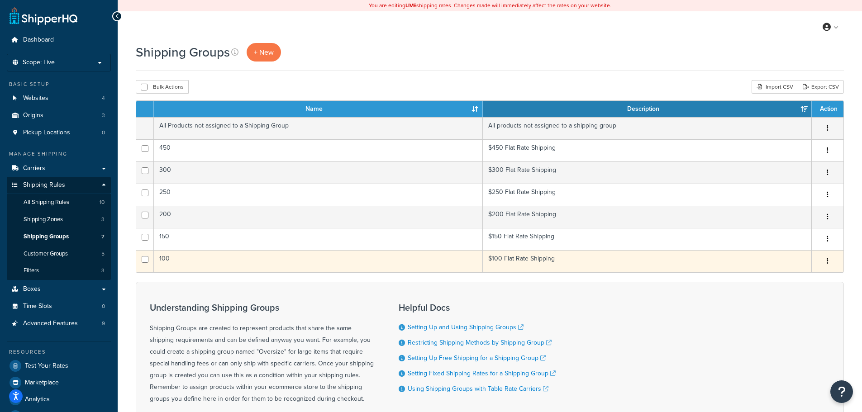
click at [246, 266] on td "100" at bounding box center [318, 261] width 329 height 22
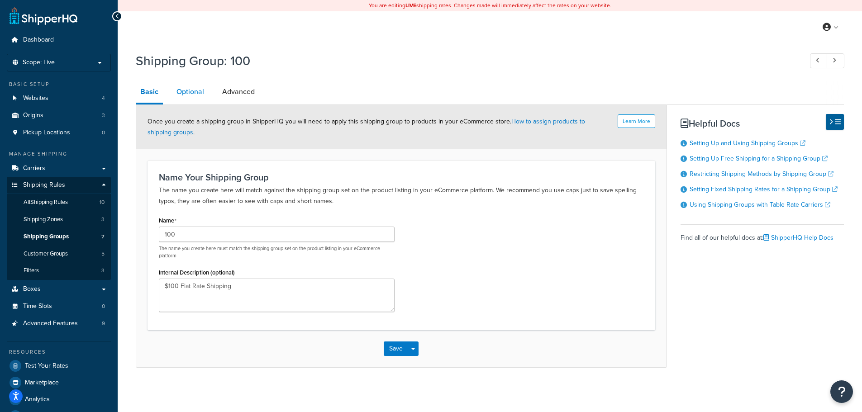
click at [197, 83] on link "Optional" at bounding box center [190, 92] width 37 height 22
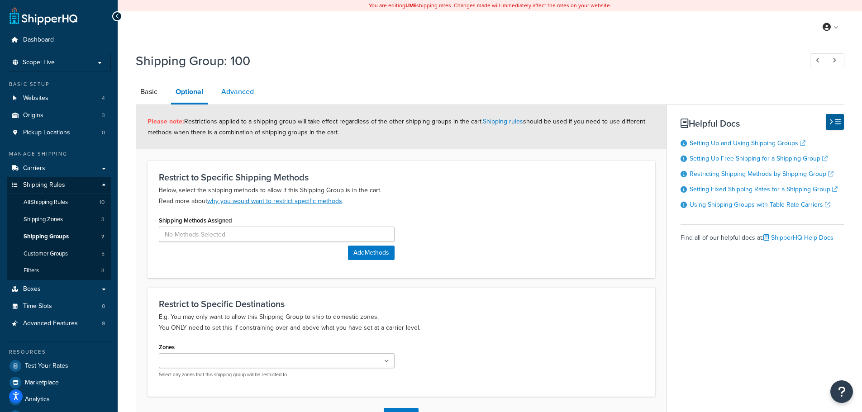
click at [242, 89] on link "Advanced" at bounding box center [238, 92] width 42 height 22
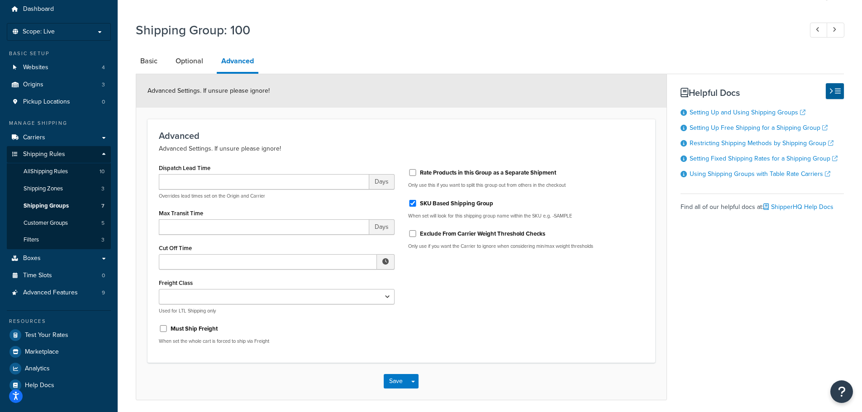
scroll to position [64, 0]
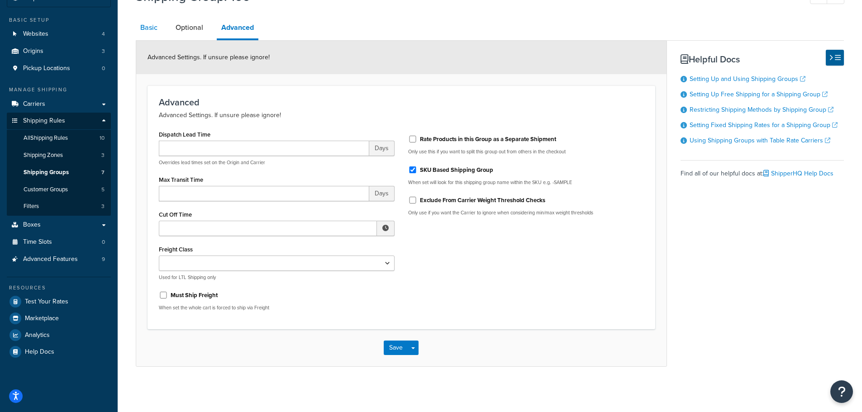
click at [148, 26] on link "Basic" at bounding box center [149, 28] width 26 height 22
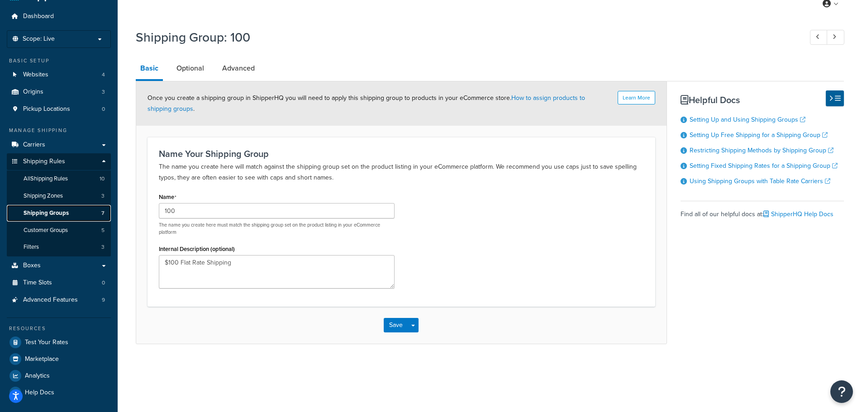
click at [72, 206] on link "Shipping Groups 7" at bounding box center [59, 213] width 104 height 17
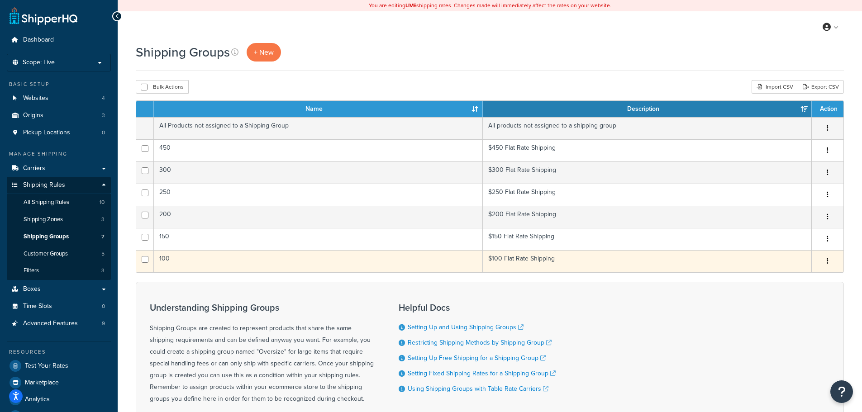
click at [292, 264] on td "100" at bounding box center [318, 261] width 329 height 22
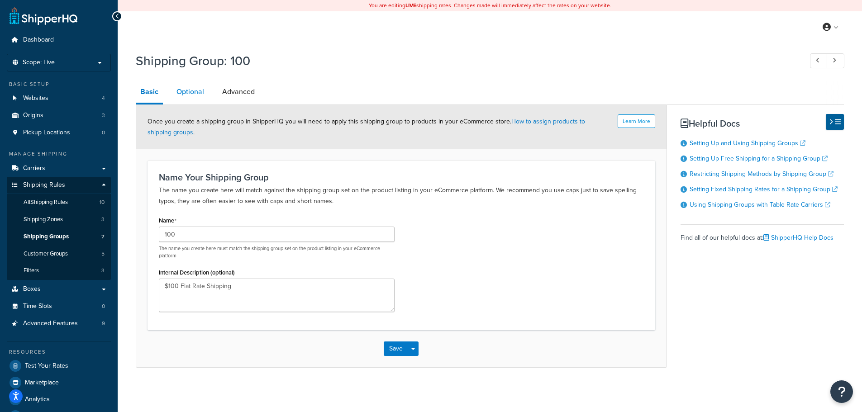
click at [198, 95] on link "Optional" at bounding box center [190, 92] width 37 height 22
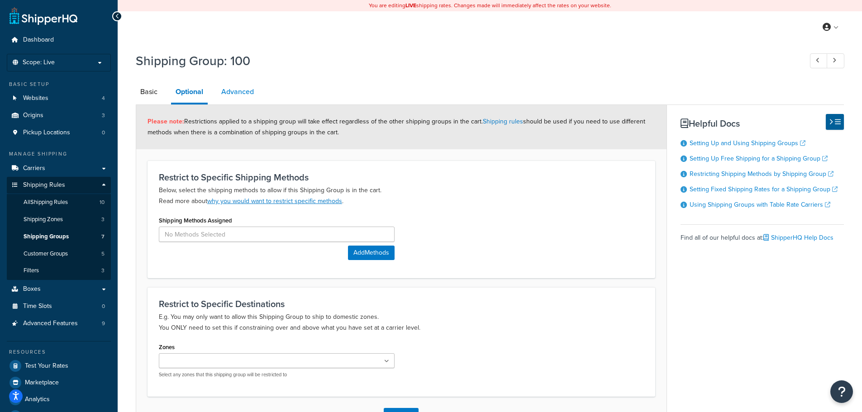
click at [246, 93] on link "Advanced" at bounding box center [238, 92] width 42 height 22
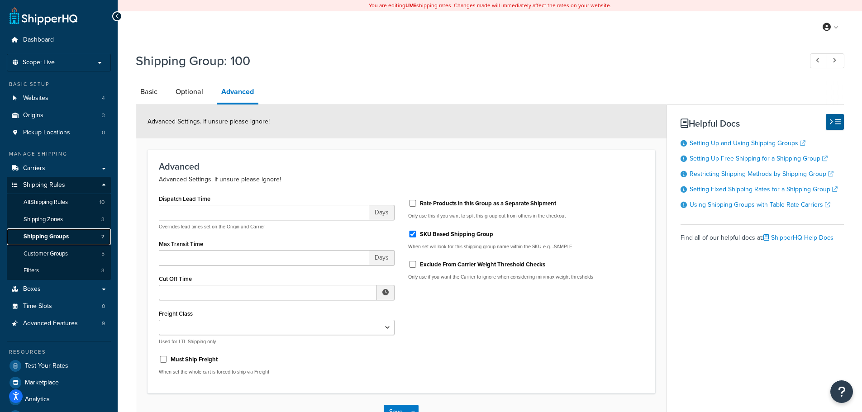
click at [75, 236] on link "Shipping Groups 7" at bounding box center [59, 237] width 104 height 17
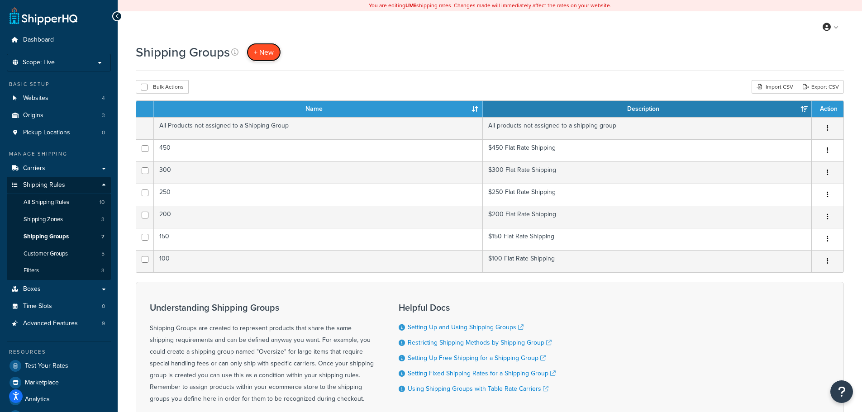
click at [270, 56] on span "+ New" at bounding box center [264, 52] width 20 height 10
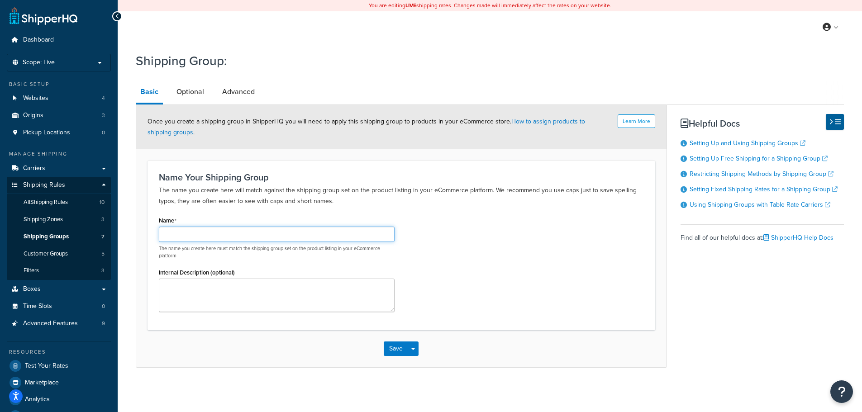
click at [215, 238] on input "Name" at bounding box center [277, 234] width 236 height 15
type input "Flat 100"
click at [241, 91] on link "Advanced" at bounding box center [239, 92] width 42 height 22
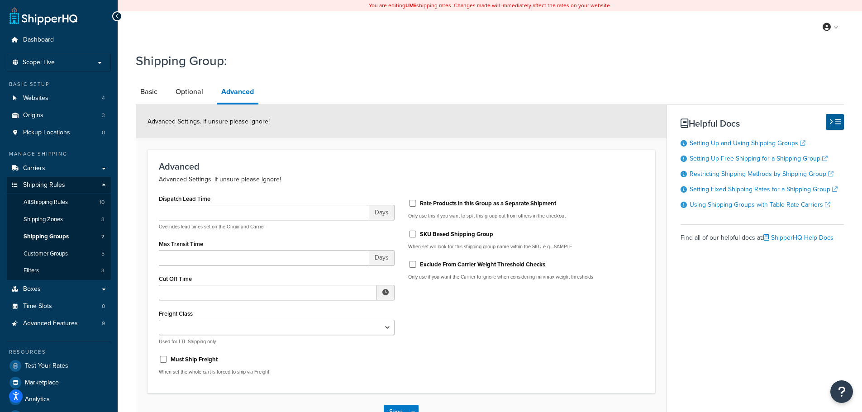
click at [448, 229] on div "SKU Based Shipping Group" at bounding box center [526, 234] width 236 height 14
click at [446, 237] on label "SKU Based Shipping Group" at bounding box center [456, 234] width 73 height 8
click at [417, 237] on input "SKU Based Shipping Group" at bounding box center [412, 234] width 9 height 7
checkbox input "true"
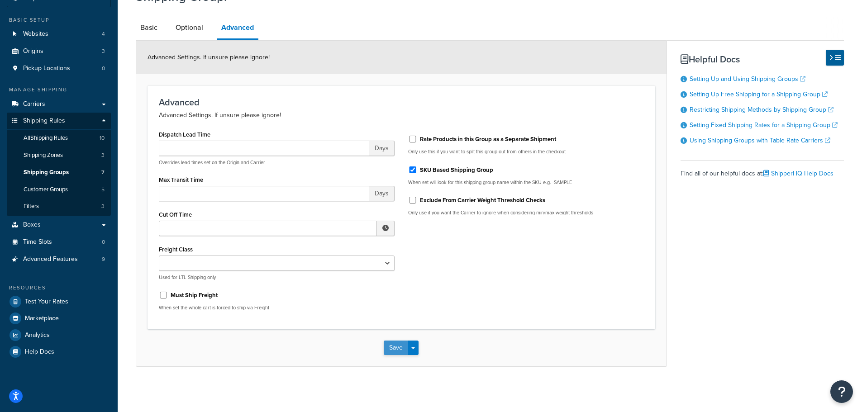
click at [392, 343] on button "Save" at bounding box center [396, 348] width 24 height 14
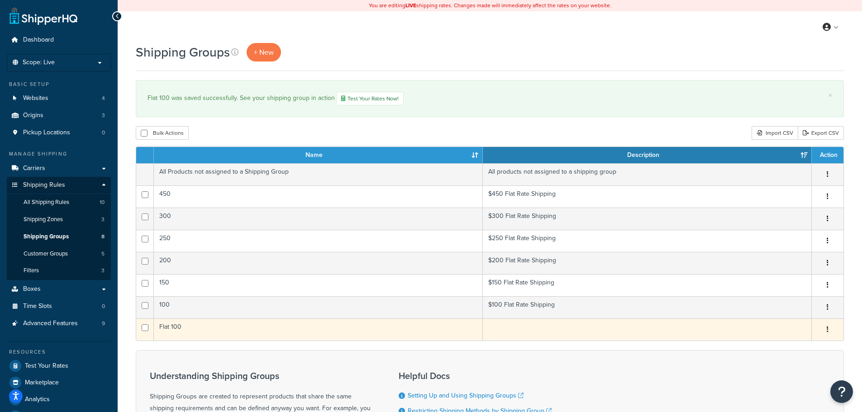
click at [253, 325] on td "Flat 100" at bounding box center [318, 330] width 329 height 22
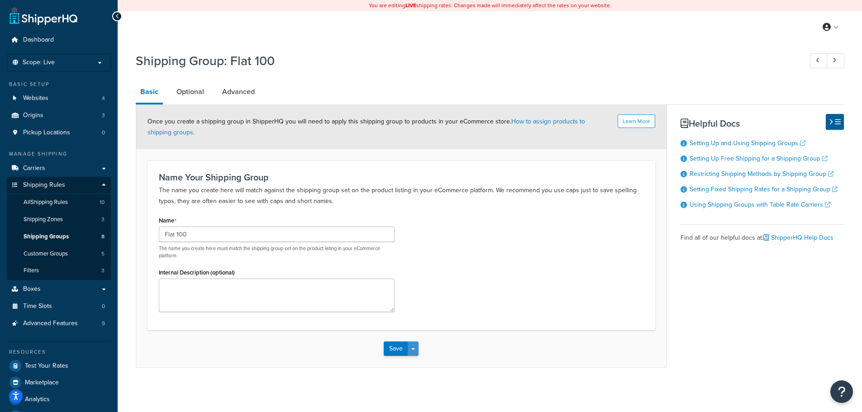
click at [412, 347] on button "Save Dropdown" at bounding box center [413, 349] width 11 height 14
click at [59, 233] on span "Shipping Groups" at bounding box center [46, 237] width 45 height 8
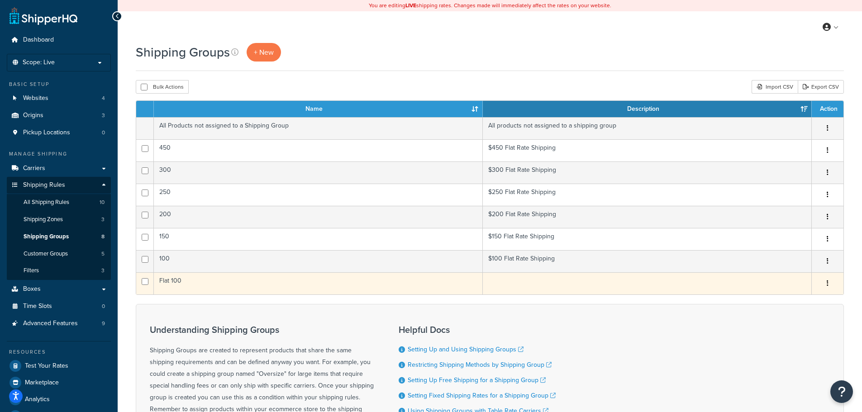
click at [542, 281] on td at bounding box center [647, 283] width 329 height 22
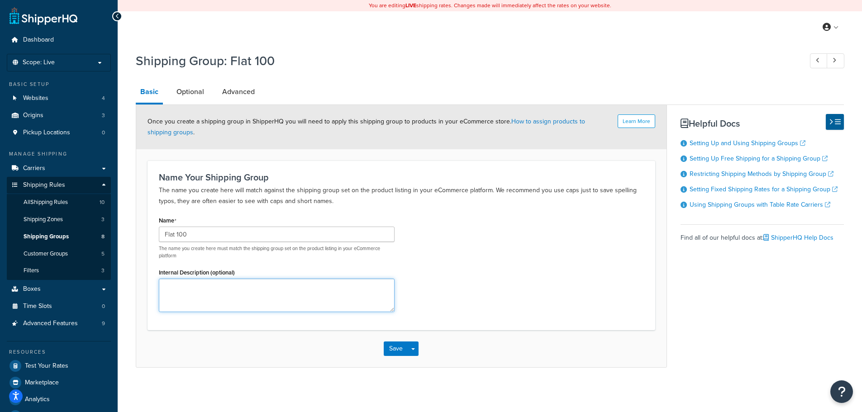
click at [198, 291] on textarea "Internal Description (optional)" at bounding box center [277, 295] width 236 height 33
type textarea "F"
type textarea "Flat Rate Shipping $100"
click at [398, 348] on button "Save" at bounding box center [396, 349] width 24 height 14
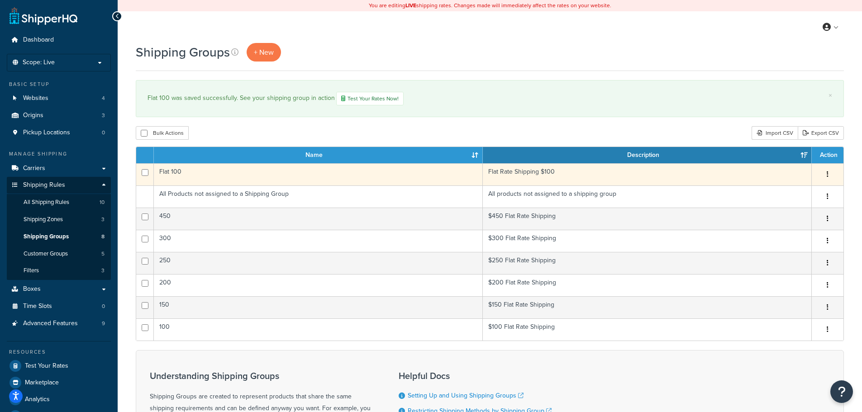
click at [830, 171] on button "button" at bounding box center [827, 174] width 13 height 14
click at [784, 212] on link "Duplicate" at bounding box center [790, 211] width 71 height 19
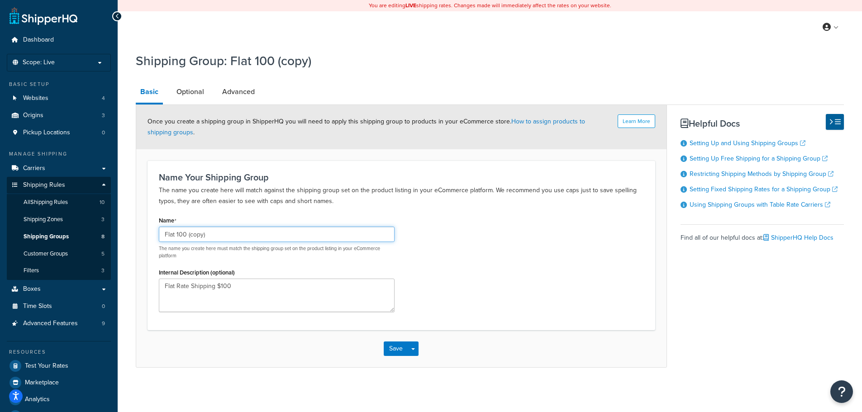
click at [227, 235] on input "Flat 100 (copy)" at bounding box center [277, 234] width 236 height 15
type input "Flat 150"
click at [226, 286] on textarea "Flat Rate Shipping $100" at bounding box center [277, 295] width 236 height 33
type textarea "Flat Rate Shipping $150"
click at [244, 87] on link "Advanced" at bounding box center [239, 92] width 42 height 22
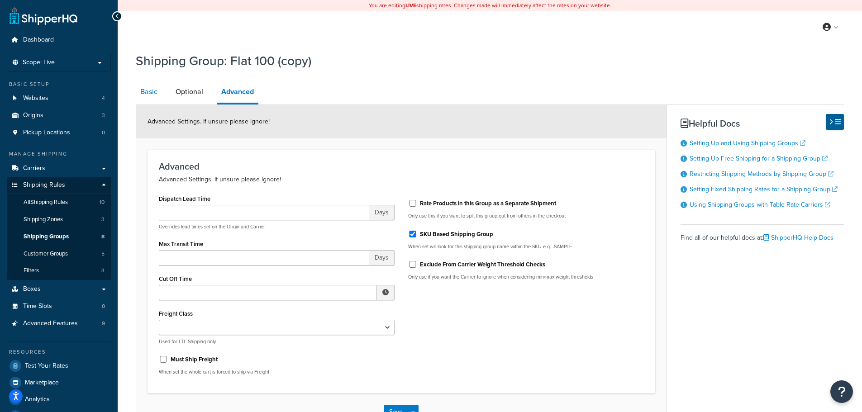
click at [141, 92] on link "Basic" at bounding box center [149, 92] width 26 height 22
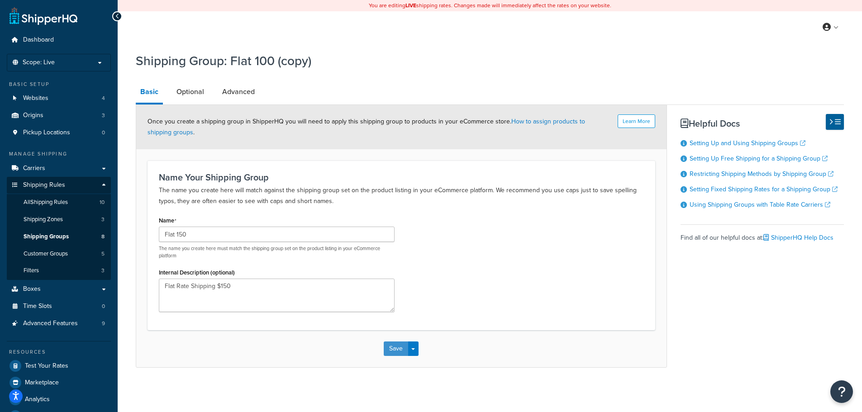
click at [399, 350] on button "Save" at bounding box center [396, 349] width 24 height 14
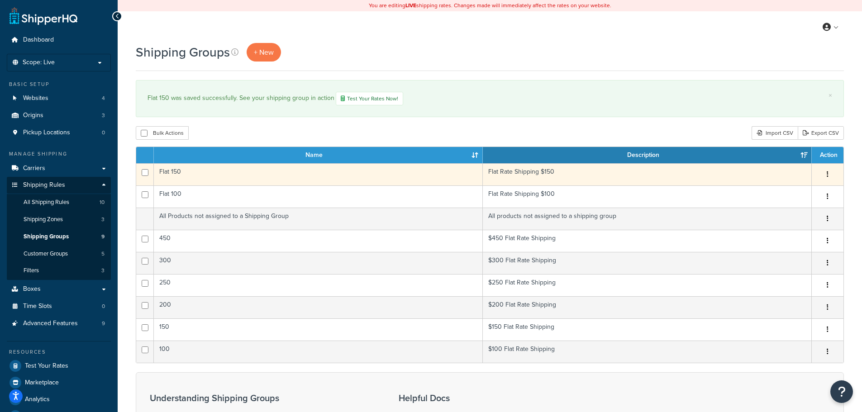
click at [830, 176] on button "button" at bounding box center [827, 174] width 13 height 14
click at [777, 212] on link "Duplicate" at bounding box center [790, 211] width 71 height 19
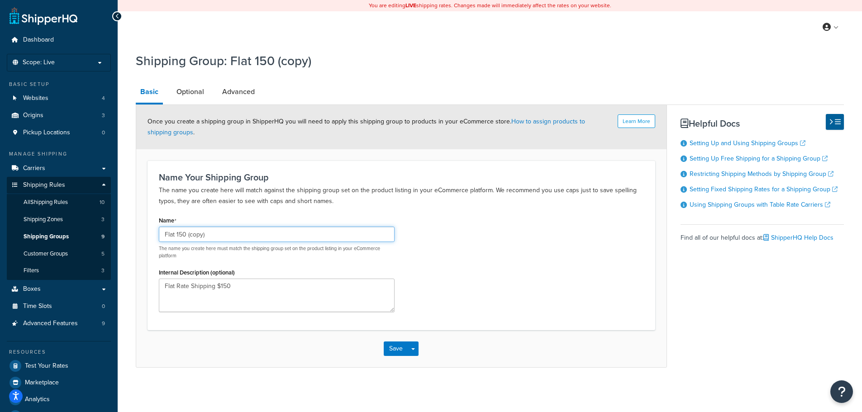
click at [184, 235] on input "Flat 150 (copy)" at bounding box center [277, 234] width 236 height 15
type input "Flat 200"
click at [240, 287] on textarea "Flat Rate Shipping $150" at bounding box center [277, 295] width 236 height 33
type textarea "Flat Rate Shipping $200"
click at [395, 352] on button "Save" at bounding box center [396, 349] width 24 height 14
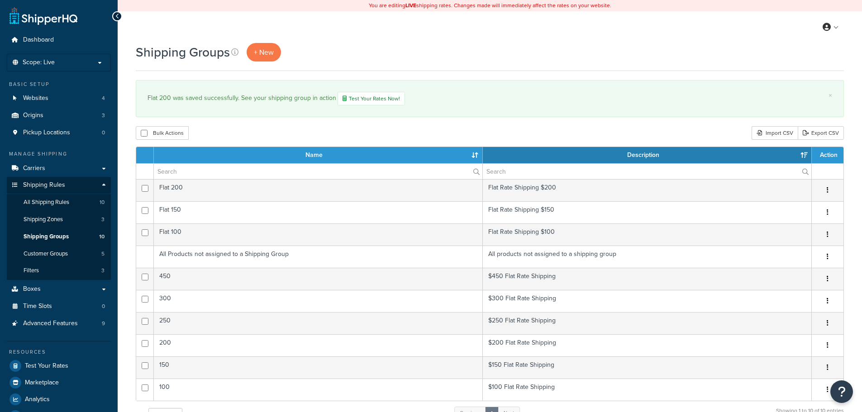
select select "15"
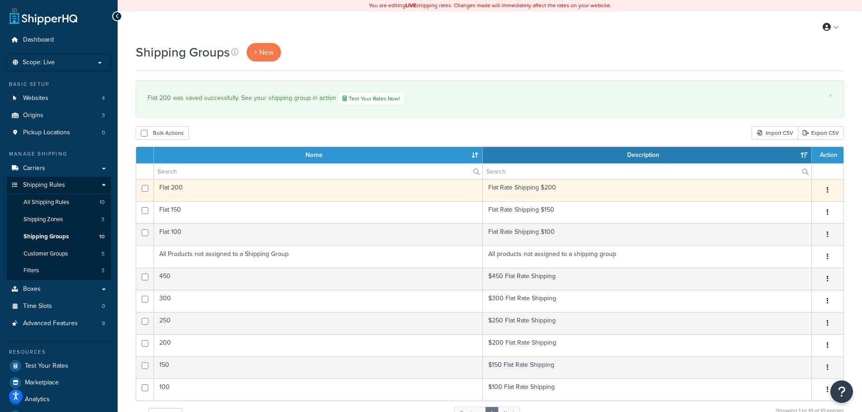
click at [829, 190] on button "button" at bounding box center [827, 190] width 13 height 14
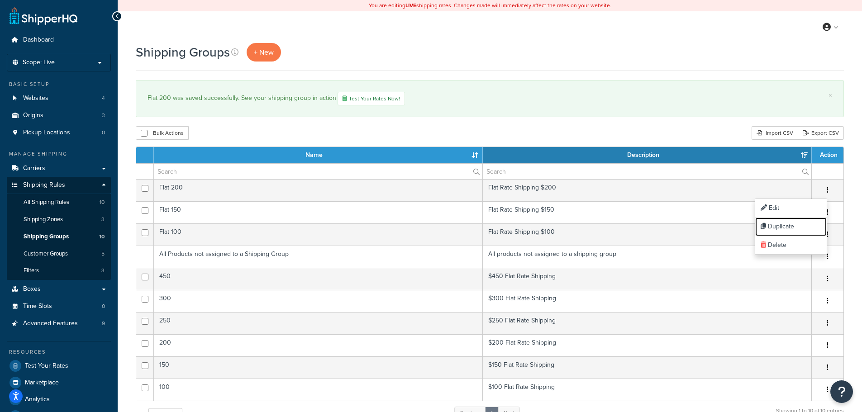
drag, startPoint x: 788, startPoint y: 228, endPoint x: 506, endPoint y: 31, distance: 343.6
click at [788, 228] on link "Duplicate" at bounding box center [790, 227] width 71 height 19
click at [280, 57] on div "+ New" at bounding box center [264, 52] width 34 height 19
click at [274, 54] on link "+ New" at bounding box center [264, 52] width 34 height 19
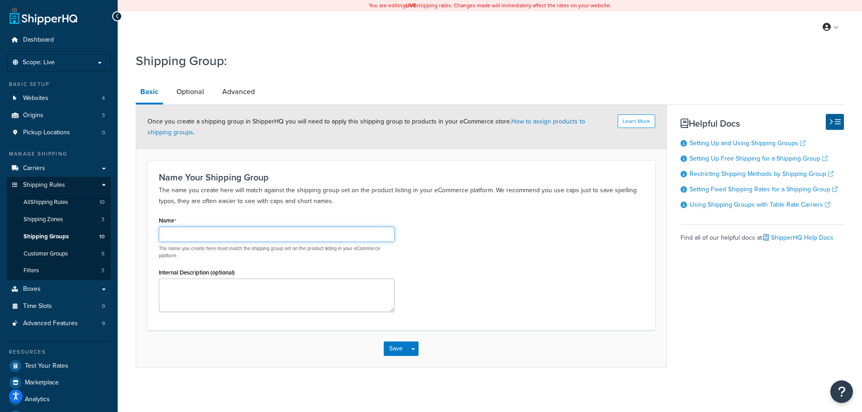
click at [269, 235] on input "Name" at bounding box center [277, 234] width 236 height 15
type input "Flat"
click at [56, 238] on span "Shipping Groups" at bounding box center [46, 237] width 45 height 8
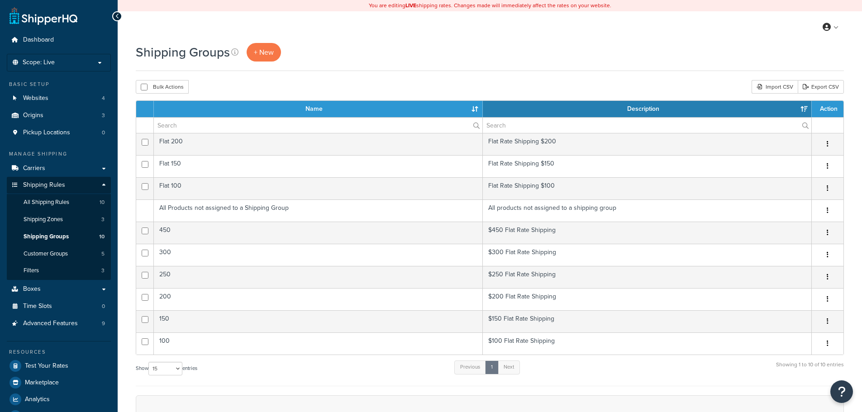
select select "15"
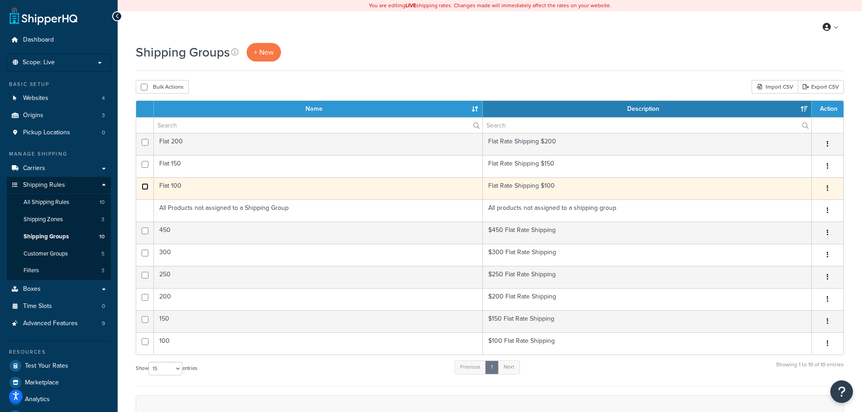
click at [144, 186] on input "checkbox" at bounding box center [145, 186] width 7 height 7
checkbox input "true"
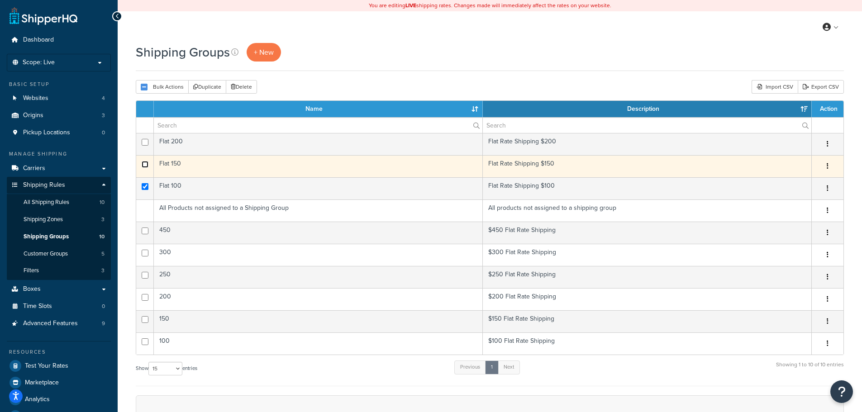
click at [144, 164] on input "checkbox" at bounding box center [145, 164] width 7 height 7
checkbox input "true"
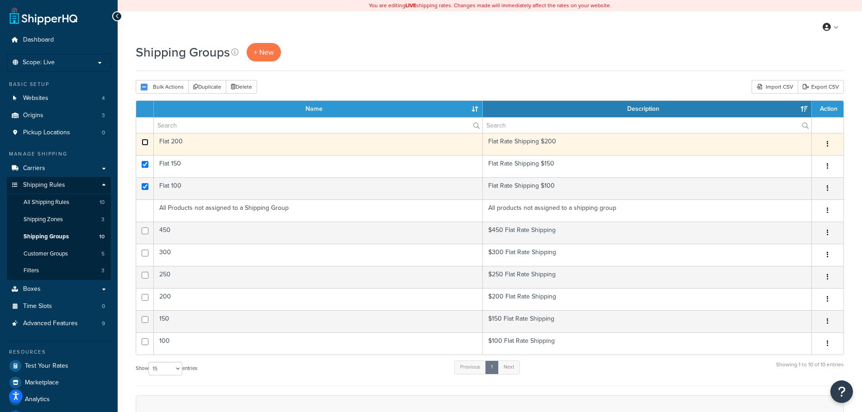
click at [147, 140] on input "checkbox" at bounding box center [145, 142] width 7 height 7
checkbox input "true"
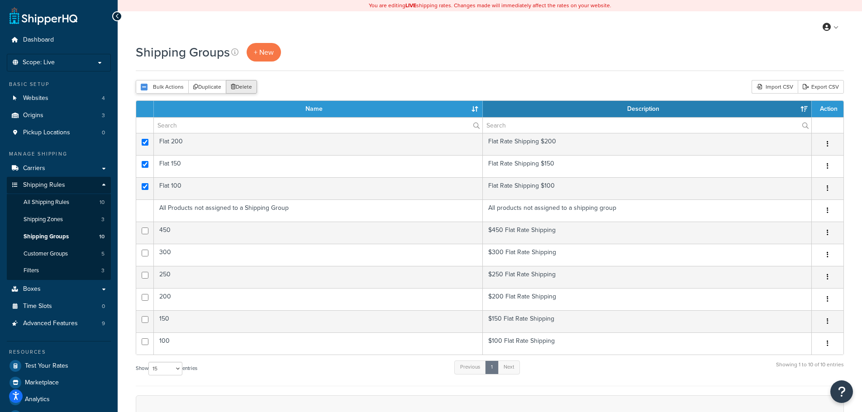
click at [250, 87] on button "Delete" at bounding box center [241, 87] width 31 height 14
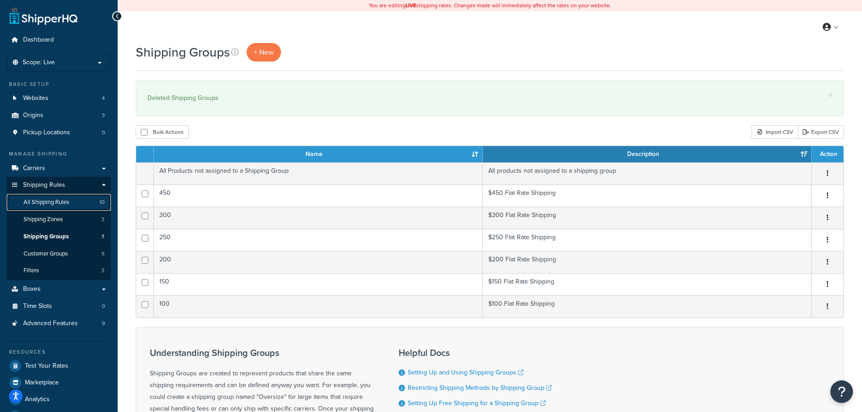
click at [65, 200] on span "All Shipping Rules" at bounding box center [47, 203] width 46 height 8
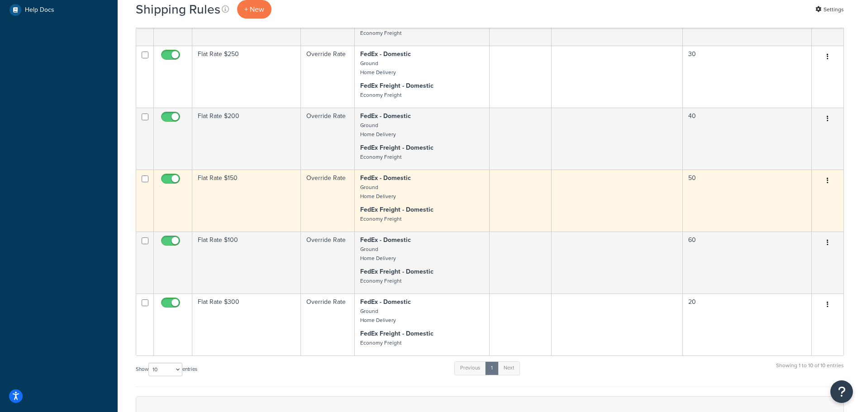
scroll to position [407, 0]
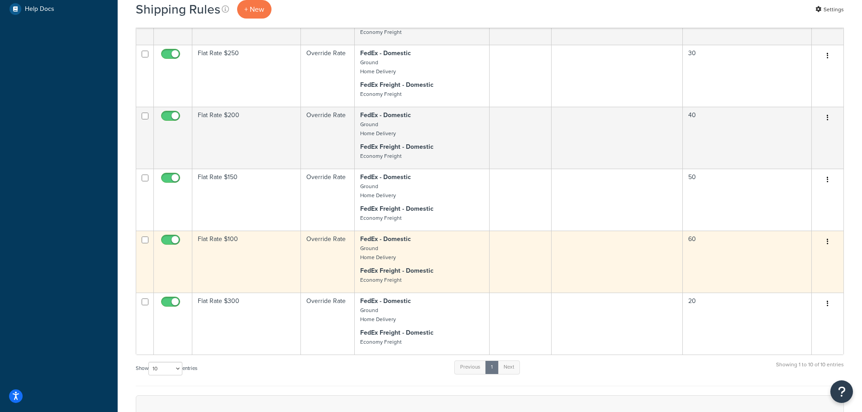
click at [257, 255] on td "Flat Rate $100" at bounding box center [246, 262] width 109 height 62
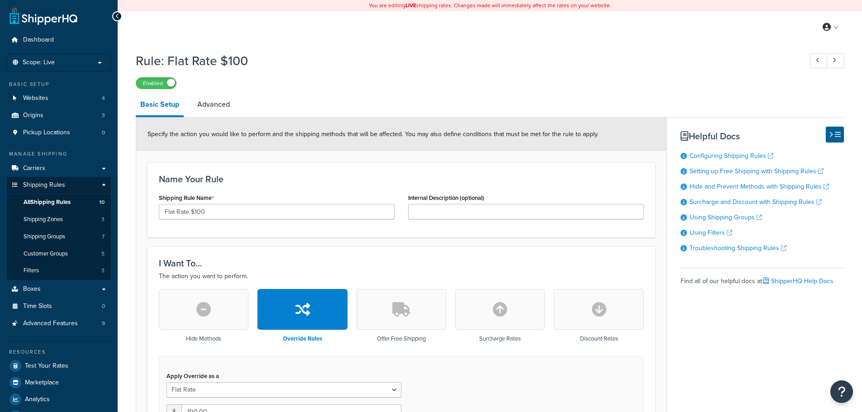
select select "ITEM"
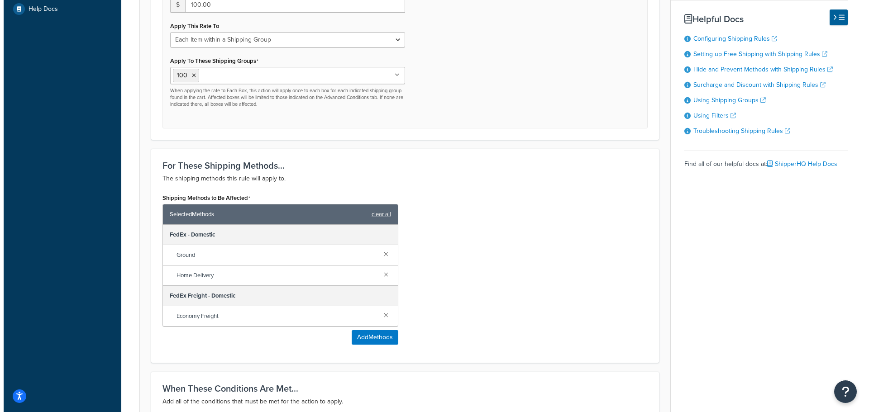
scroll to position [518, 0]
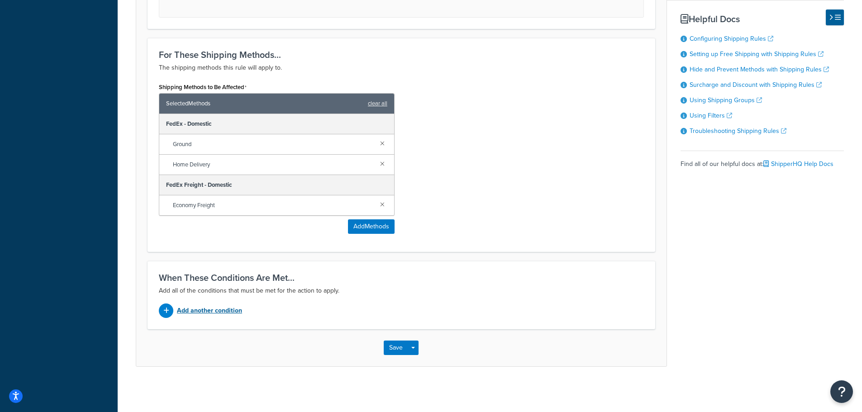
click at [221, 313] on p "Add another condition" at bounding box center [209, 311] width 65 height 13
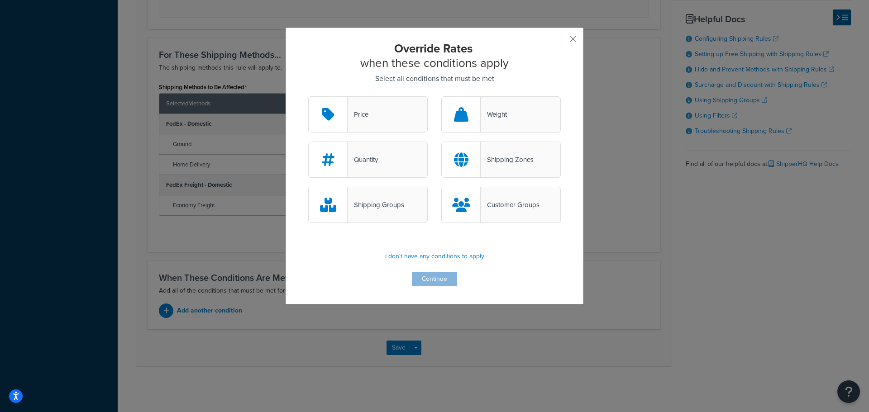
click at [372, 210] on div "Shipping Groups" at bounding box center [376, 205] width 57 height 13
click at [0, 0] on input "Shipping Groups" at bounding box center [0, 0] width 0 height 0
click at [434, 281] on button "Continue" at bounding box center [434, 279] width 45 height 14
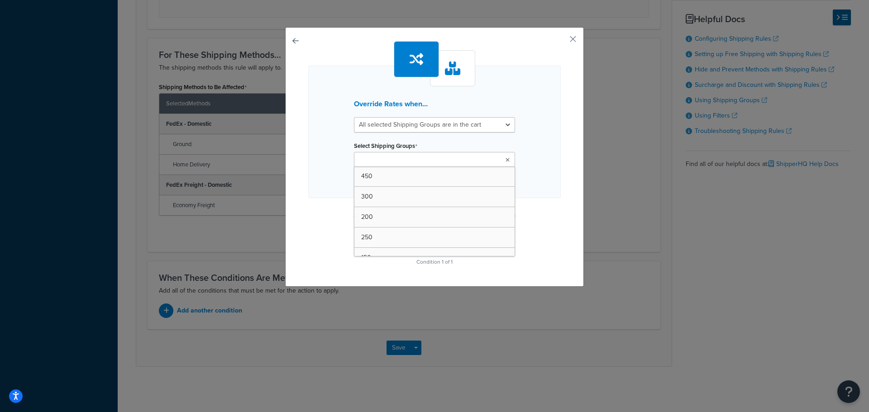
click at [404, 155] on input "Select Shipping Groups" at bounding box center [397, 160] width 80 height 10
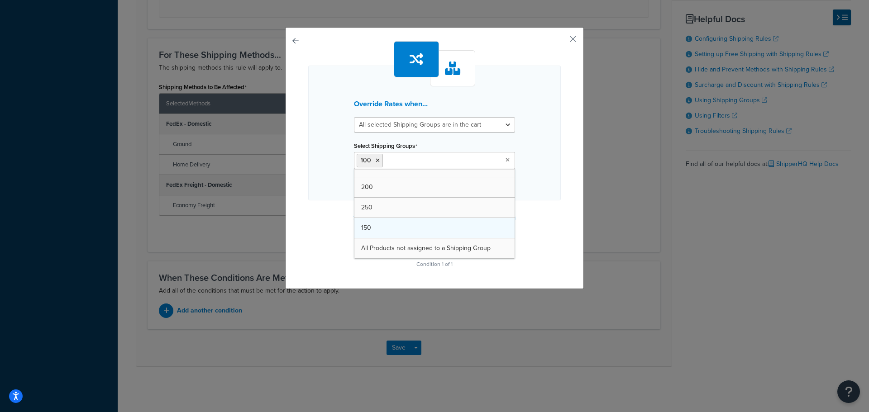
scroll to position [32, 0]
click at [561, 41] on button "button" at bounding box center [559, 42] width 2 height 2
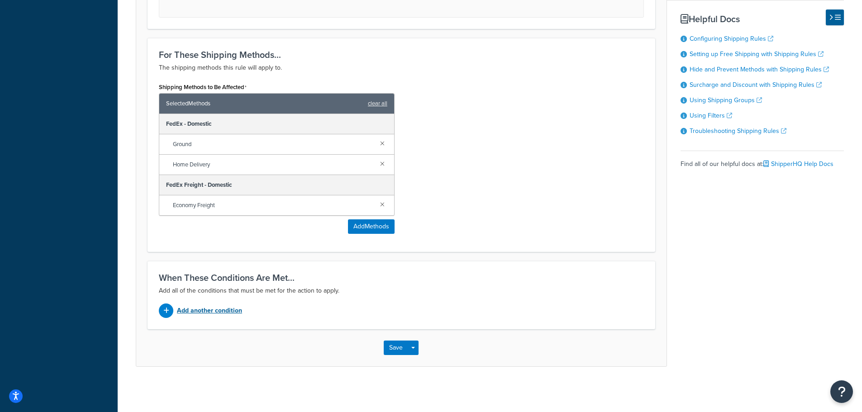
click at [205, 307] on p "Add another condition" at bounding box center [209, 311] width 65 height 13
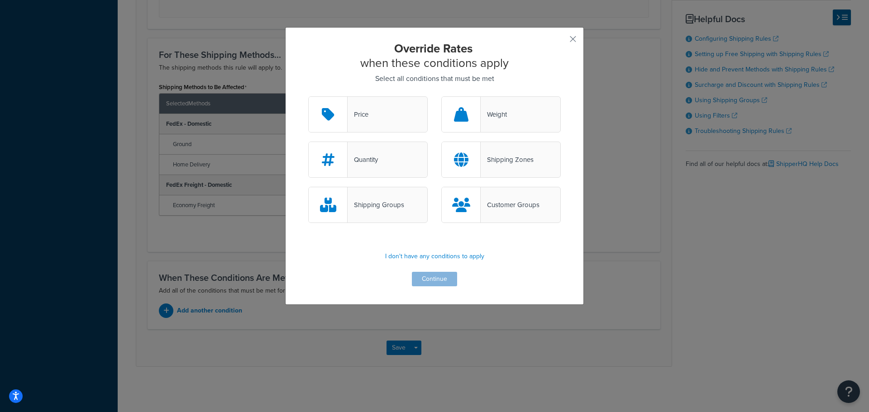
click at [381, 211] on div "Shipping Groups" at bounding box center [376, 205] width 57 height 13
click at [0, 0] on input "Shipping Groups" at bounding box center [0, 0] width 0 height 0
click at [421, 283] on button "Continue" at bounding box center [434, 279] width 45 height 14
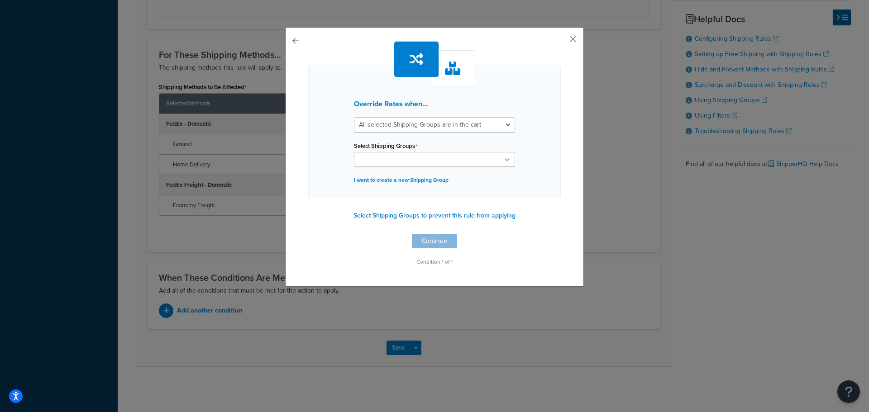
click at [429, 158] on ul at bounding box center [434, 159] width 161 height 15
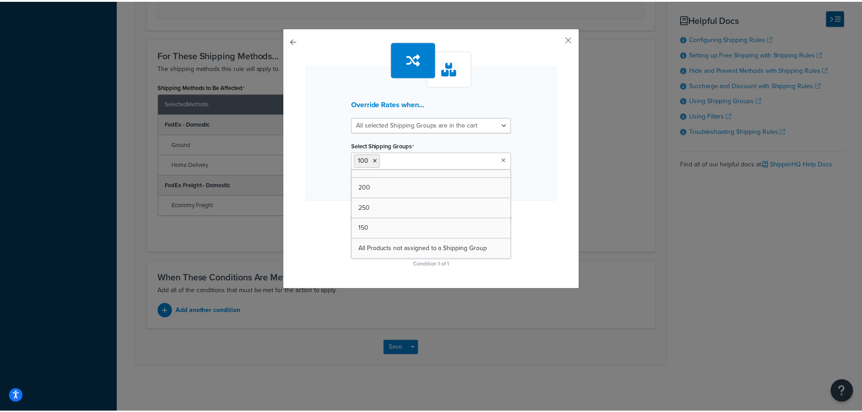
scroll to position [32, 0]
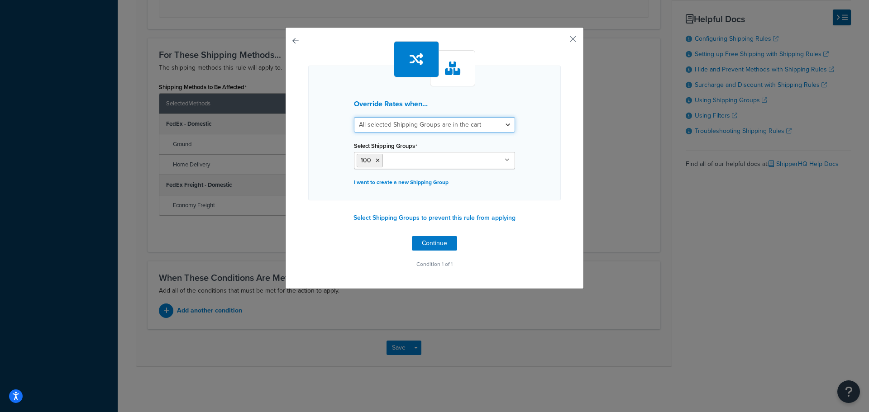
click at [424, 125] on select "All selected Shipping Groups are in the cart Any selected Shipping Groups are i…" at bounding box center [434, 124] width 161 height 15
select select "any"
click at [354, 117] on select "All selected Shipping Groups are in the cart Any selected Shipping Groups are i…" at bounding box center [434, 124] width 161 height 15
click at [436, 243] on button "Continue" at bounding box center [434, 243] width 45 height 14
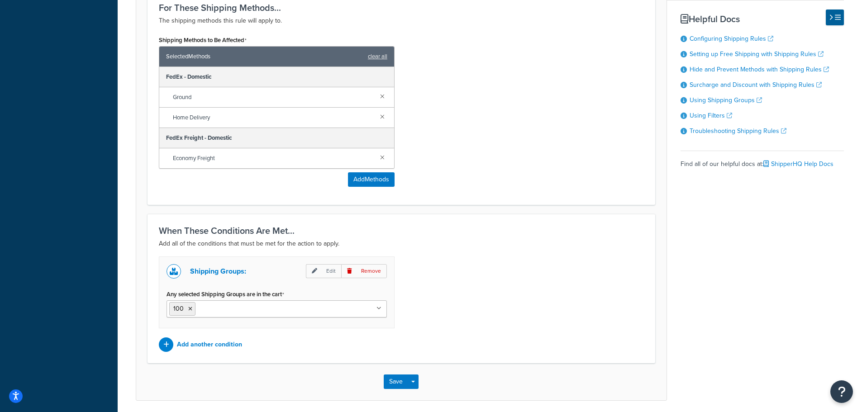
scroll to position [599, 0]
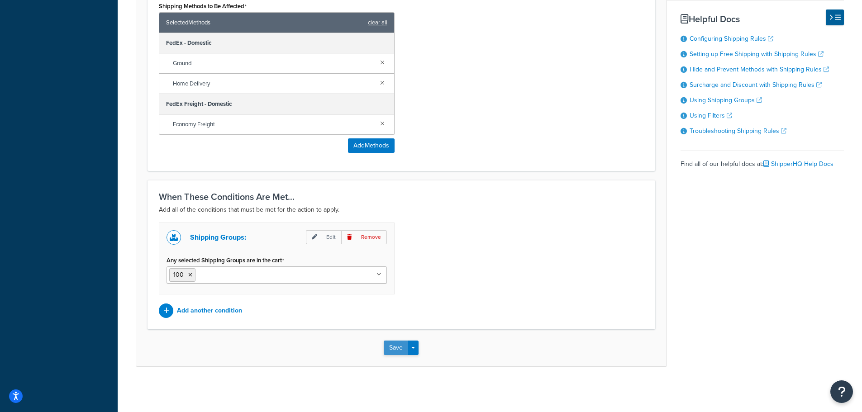
click at [404, 343] on button "Save" at bounding box center [396, 348] width 24 height 14
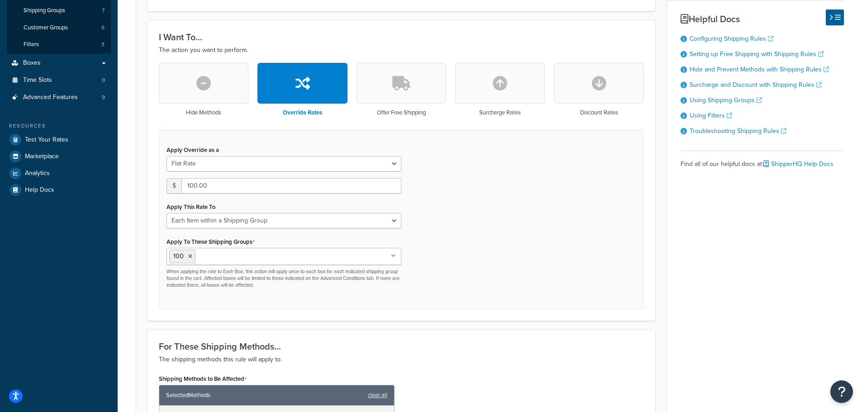
scroll to position [305, 0]
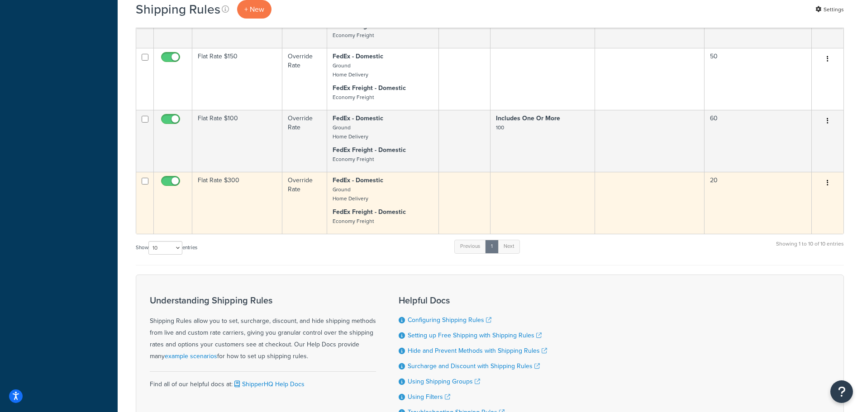
scroll to position [563, 0]
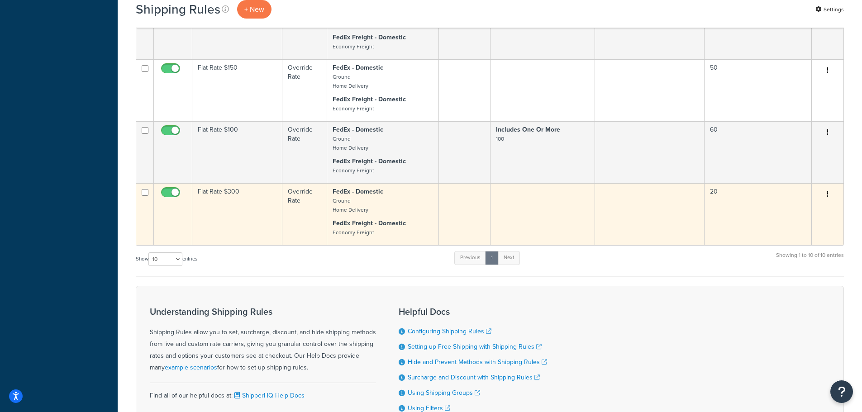
click at [237, 130] on td "Flat Rate $100" at bounding box center [237, 152] width 90 height 62
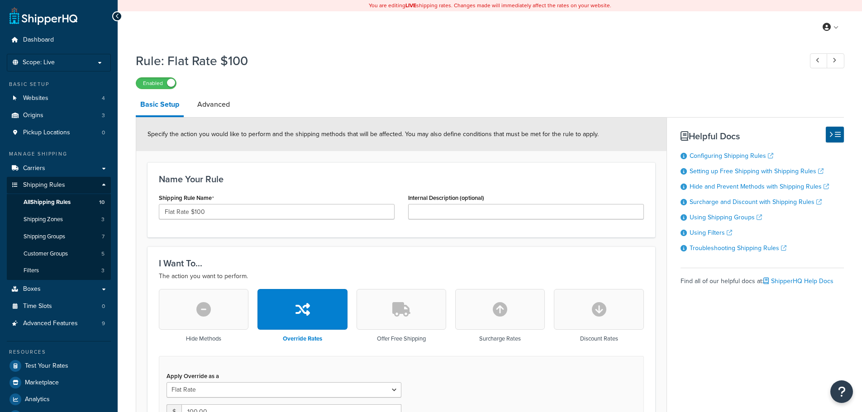
select select "ITEM"
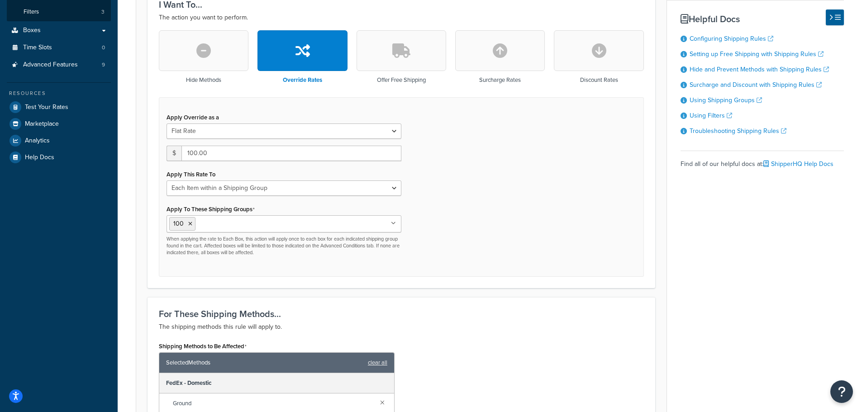
scroll to position [56, 0]
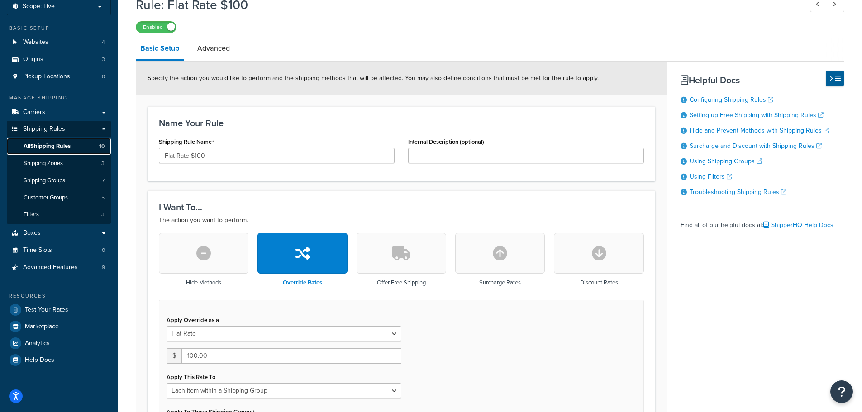
click at [57, 148] on span "All Shipping Rules" at bounding box center [47, 147] width 47 height 8
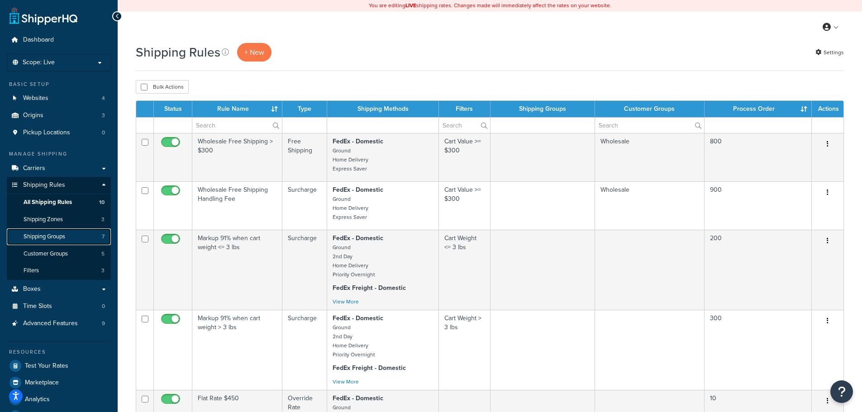
click at [55, 233] on span "Shipping Groups" at bounding box center [45, 237] width 42 height 8
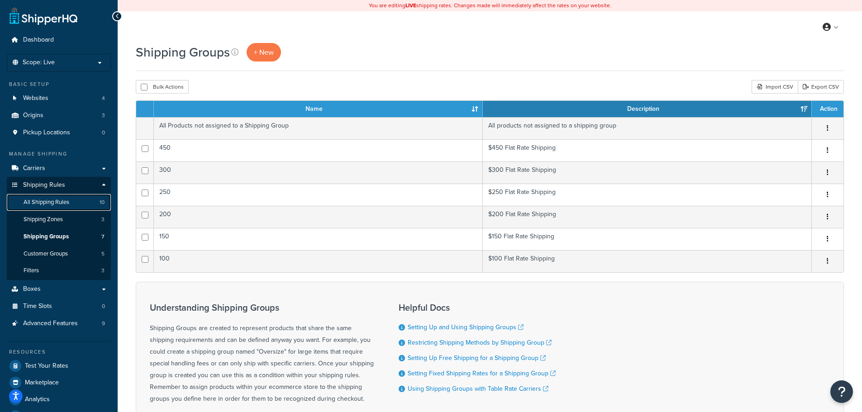
click at [76, 200] on link "All Shipping Rules 10" at bounding box center [59, 202] width 104 height 17
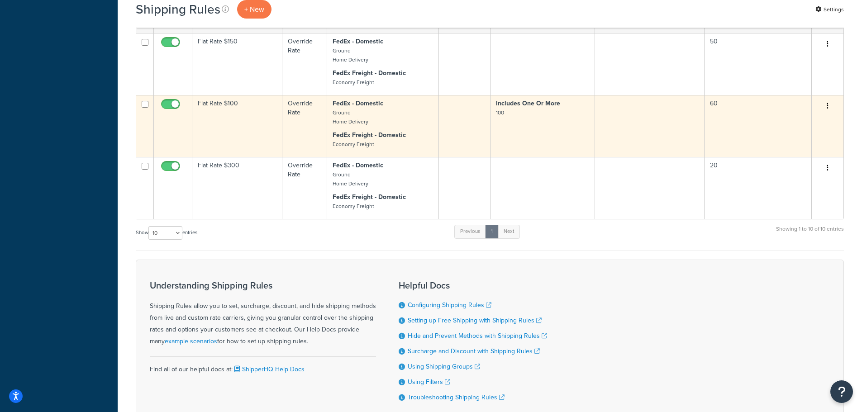
scroll to position [407, 0]
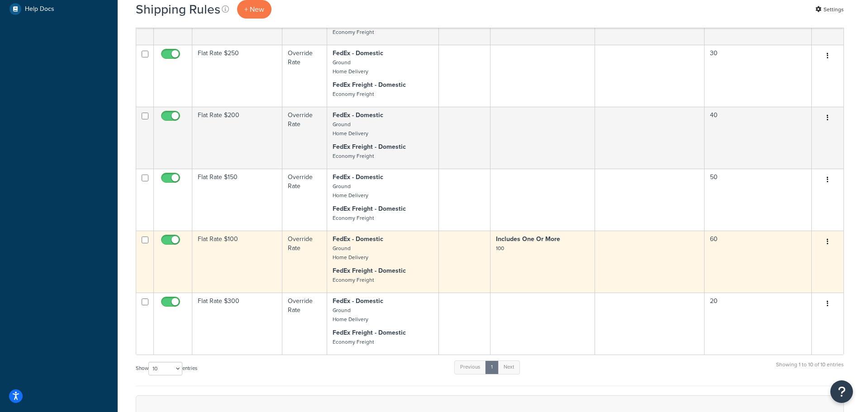
click at [247, 258] on td "Flat Rate $100" at bounding box center [237, 262] width 90 height 62
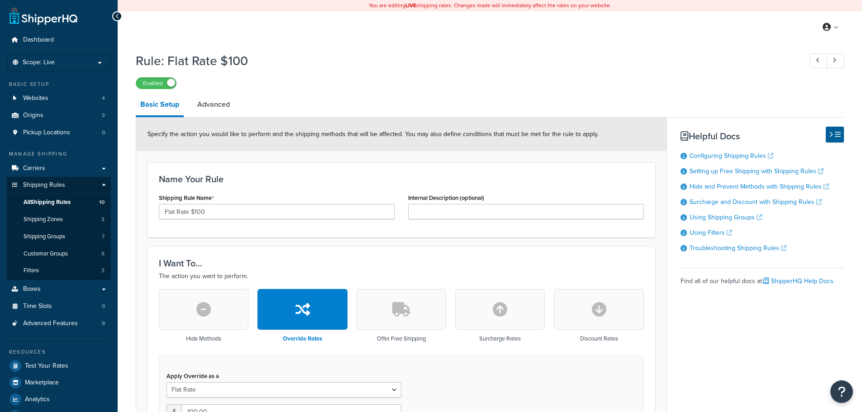
select select "ITEM"
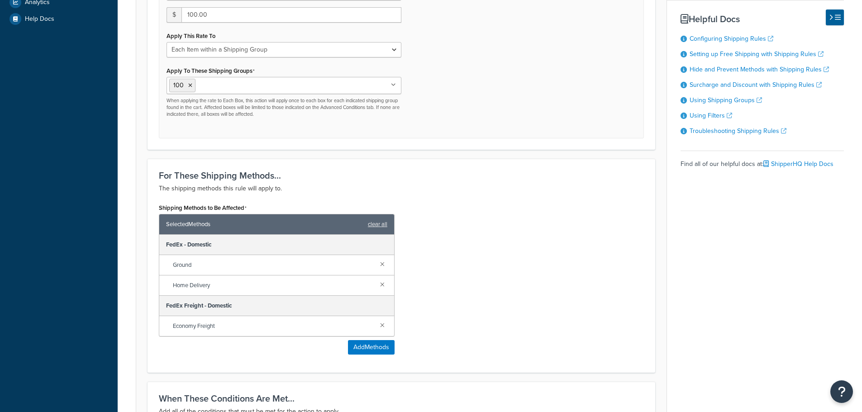
scroll to position [543, 0]
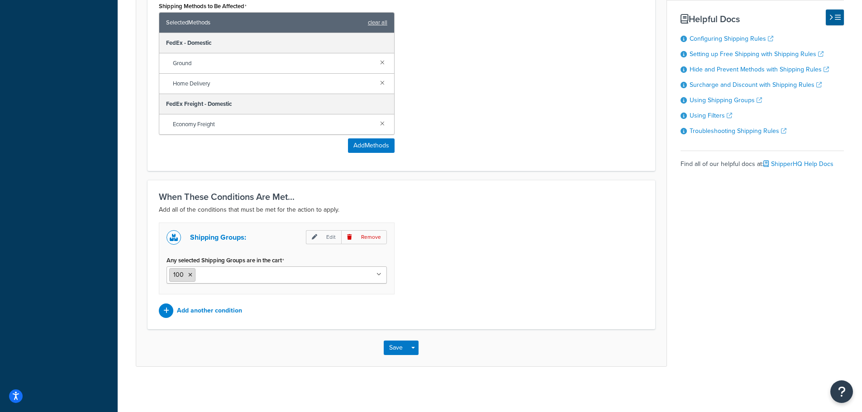
click at [191, 275] on icon at bounding box center [190, 274] width 4 height 5
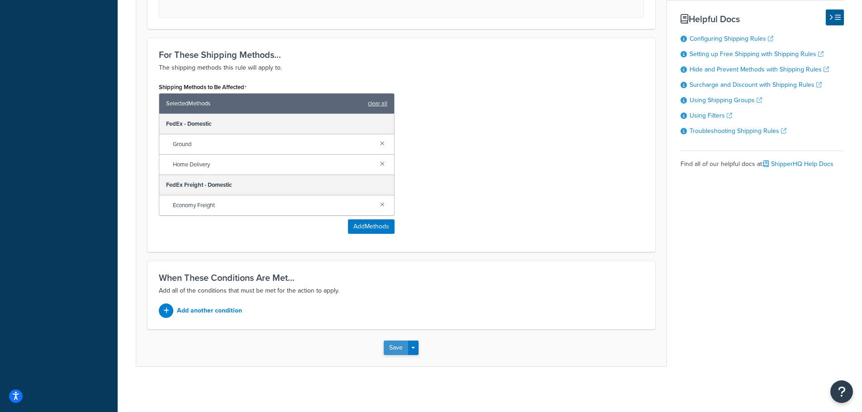
click at [394, 350] on button "Save" at bounding box center [396, 348] width 24 height 14
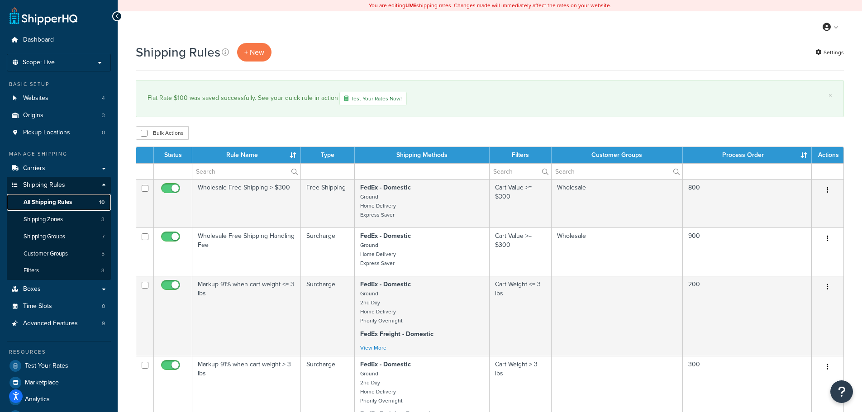
click at [73, 201] on link "All Shipping Rules 10" at bounding box center [59, 202] width 104 height 17
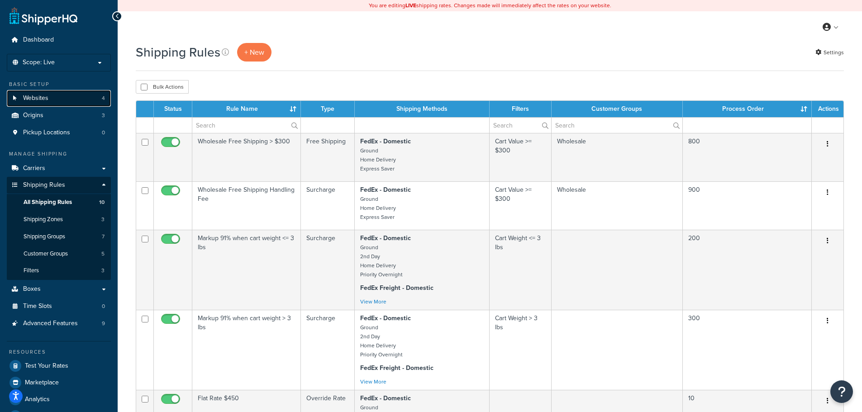
click at [68, 96] on link "Websites 4" at bounding box center [59, 98] width 104 height 17
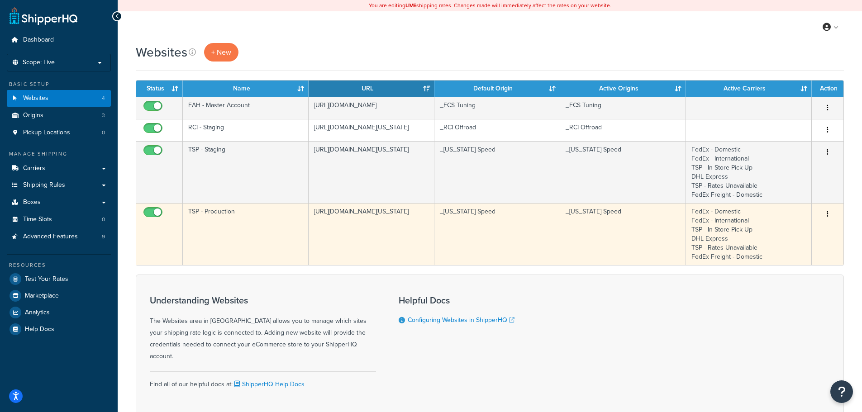
click at [224, 218] on td "TSP - Production" at bounding box center [246, 234] width 126 height 62
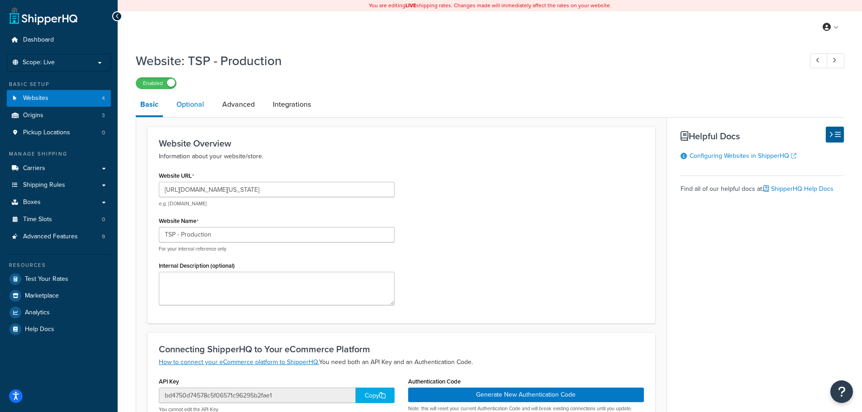
click at [192, 104] on link "Optional" at bounding box center [190, 105] width 37 height 22
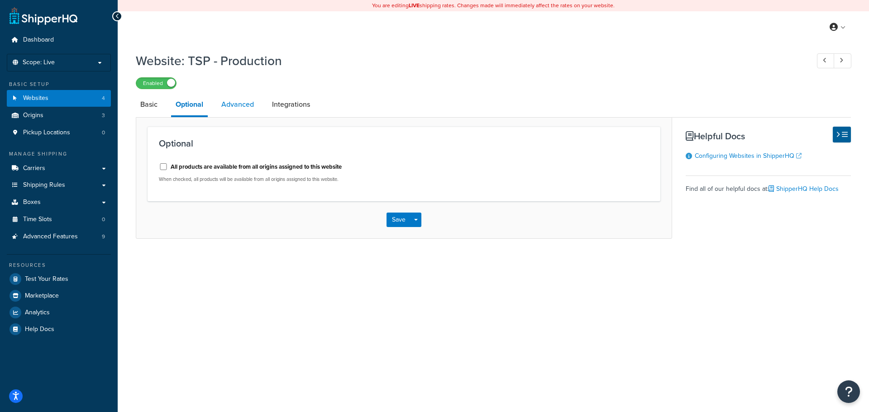
click at [230, 100] on link "Advanced" at bounding box center [238, 105] width 42 height 22
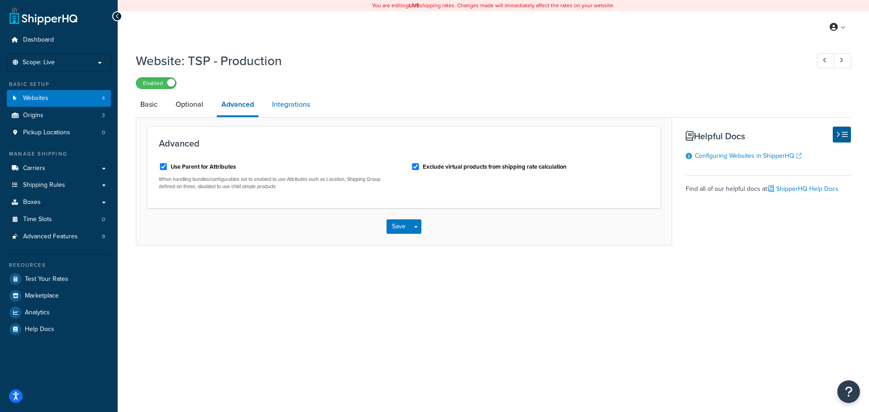
click at [281, 98] on link "Integrations" at bounding box center [290, 105] width 47 height 22
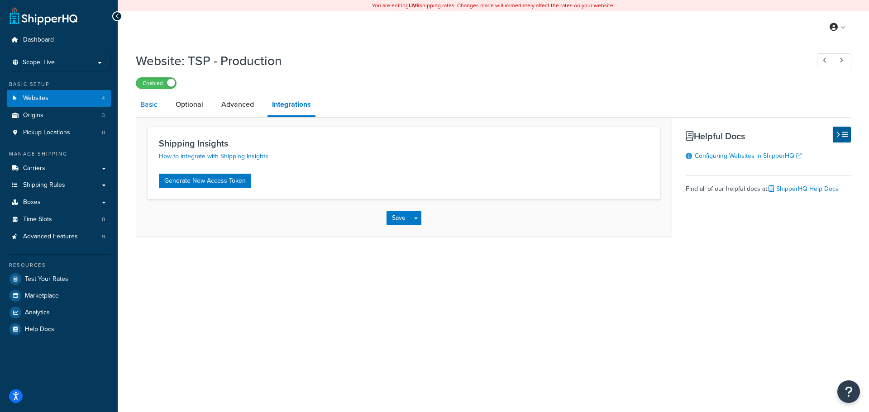
click at [143, 105] on link "Basic" at bounding box center [149, 105] width 26 height 22
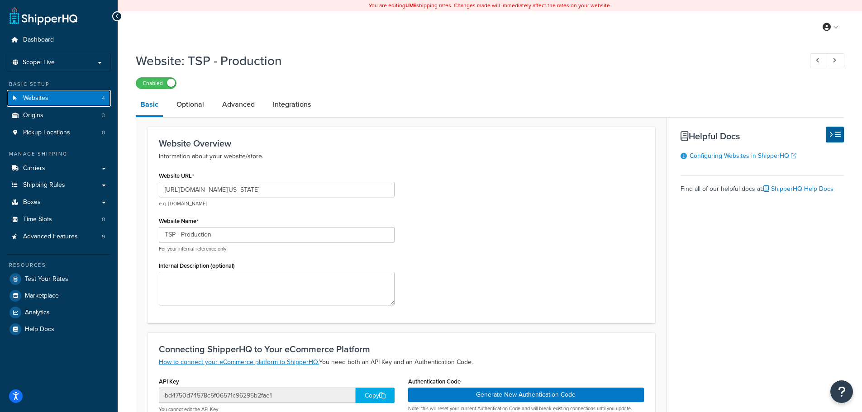
click at [73, 100] on link "Websites 4" at bounding box center [59, 98] width 104 height 17
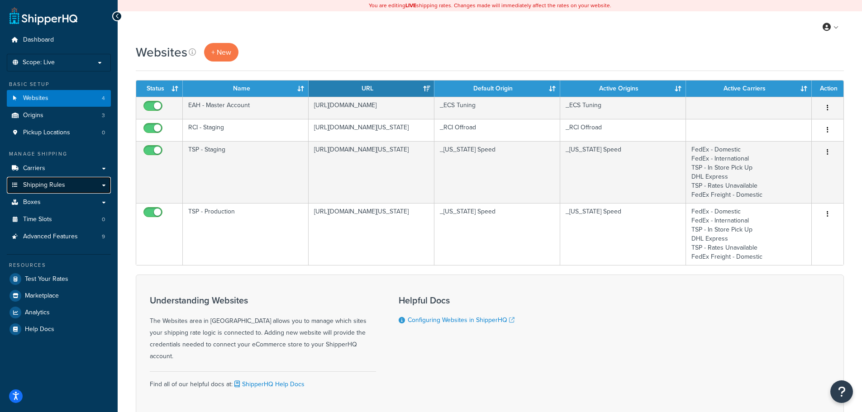
click at [77, 186] on link "Shipping Rules" at bounding box center [59, 185] width 104 height 17
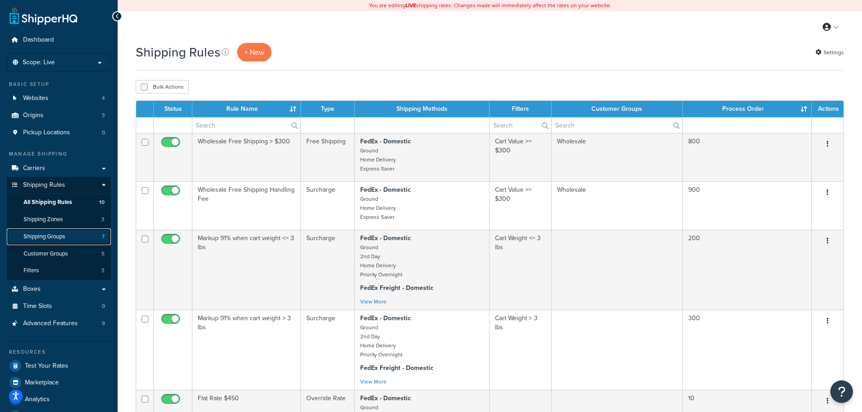
click at [65, 245] on link "Shipping Groups 7" at bounding box center [59, 237] width 104 height 17
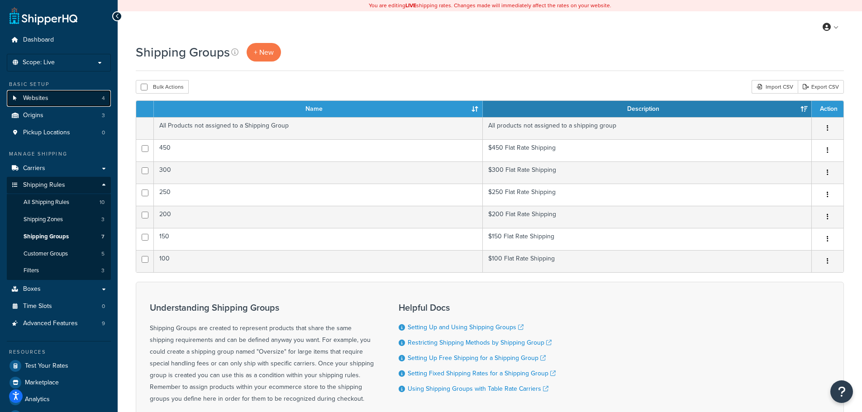
click at [73, 100] on link "Websites 4" at bounding box center [59, 98] width 104 height 17
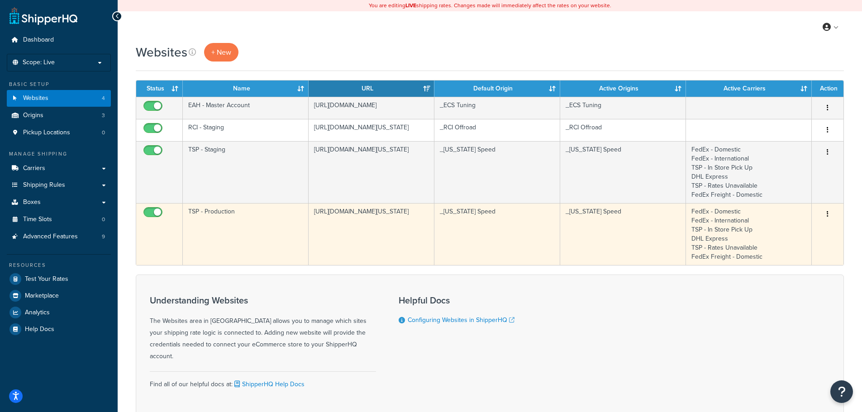
click at [216, 216] on td "TSP - Production" at bounding box center [246, 234] width 126 height 62
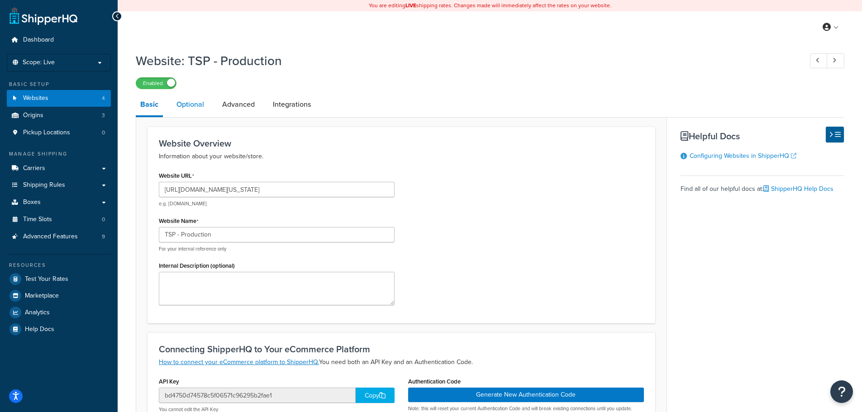
click at [204, 107] on link "Optional" at bounding box center [190, 105] width 37 height 22
